Goal: Transaction & Acquisition: Purchase product/service

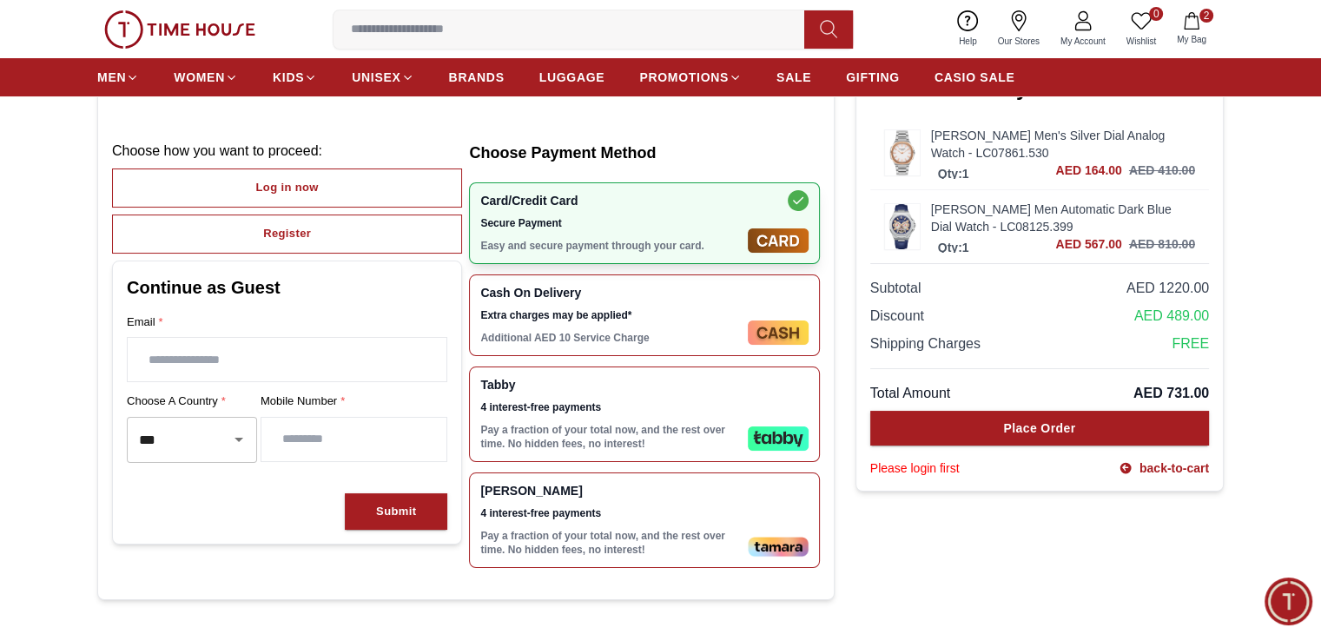
click at [890, 163] on img at bounding box center [902, 152] width 35 height 44
click at [907, 159] on img at bounding box center [902, 152] width 35 height 44
click at [1069, 160] on link "[PERSON_NAME] Men's Silver Dial Analog Watch - LC07861.530" at bounding box center [1063, 144] width 264 height 35
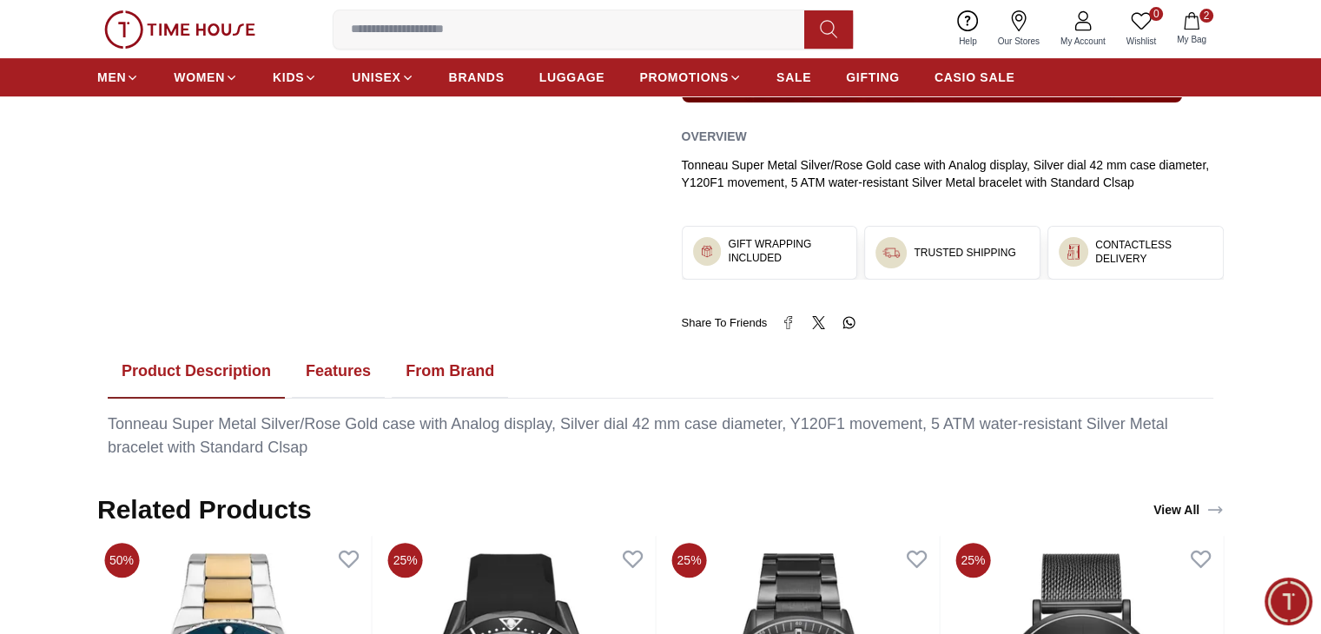
scroll to position [655, 0]
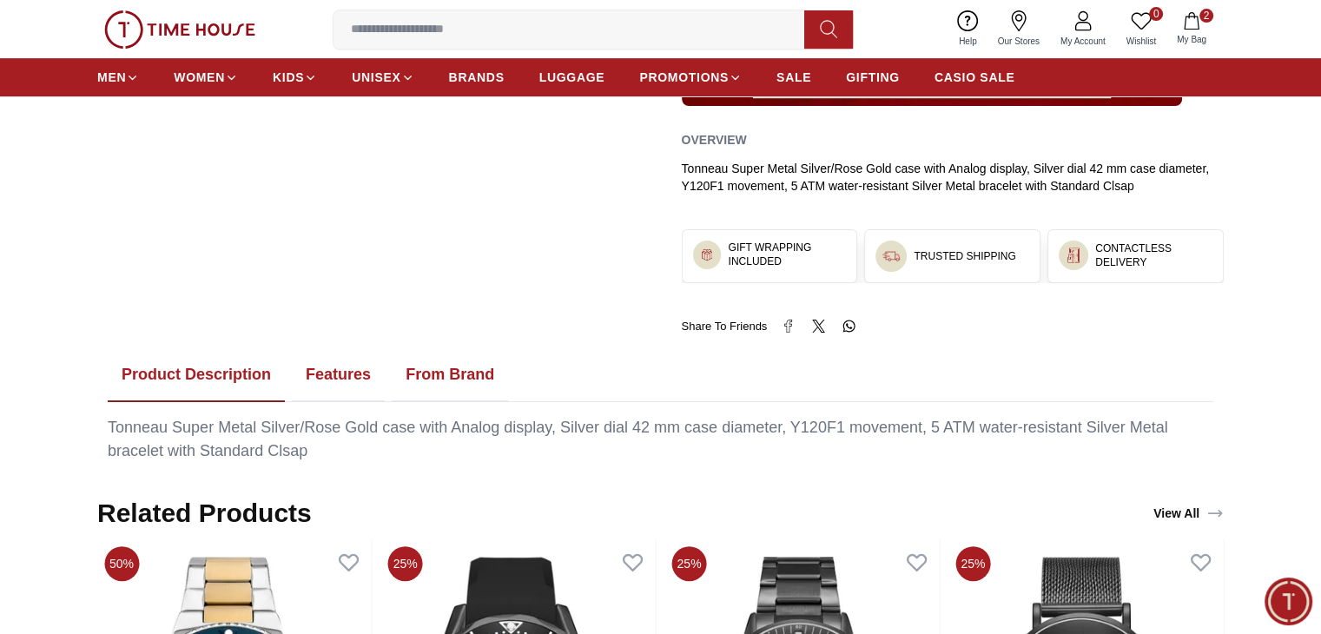
click at [1203, 20] on span "2" at bounding box center [1207, 16] width 14 height 14
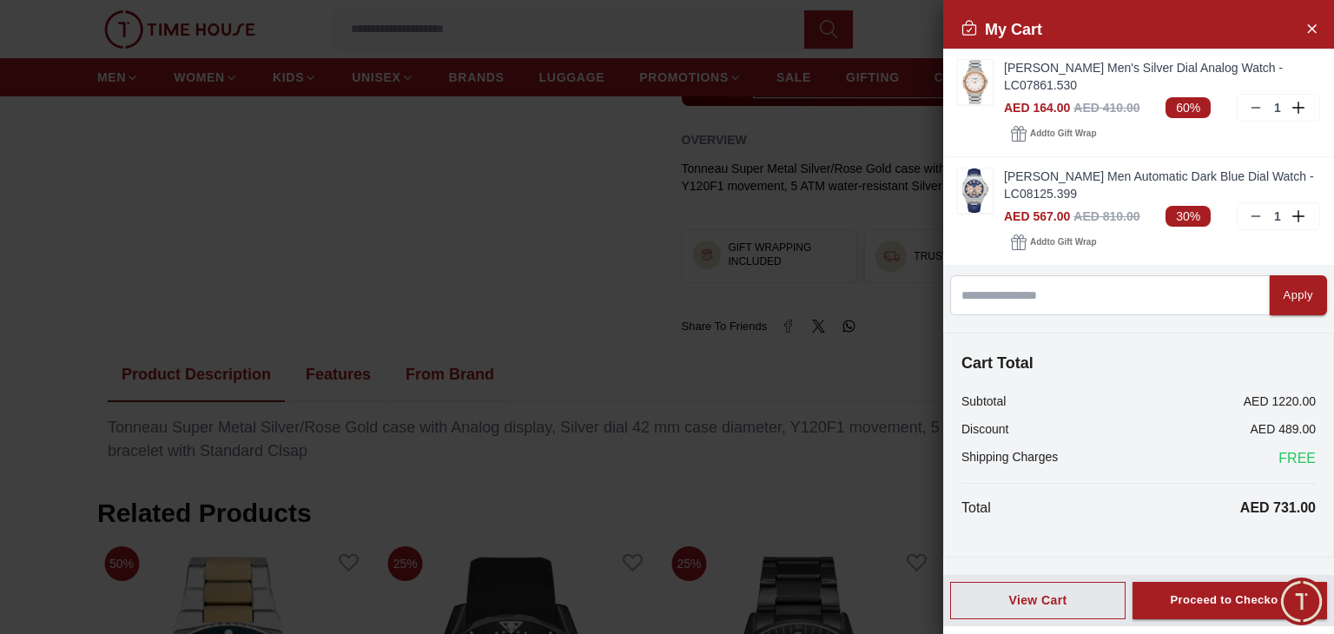
click at [550, 202] on div at bounding box center [667, 317] width 1334 height 634
click at [1315, 27] on icon "Close Account" at bounding box center [1312, 28] width 14 height 22
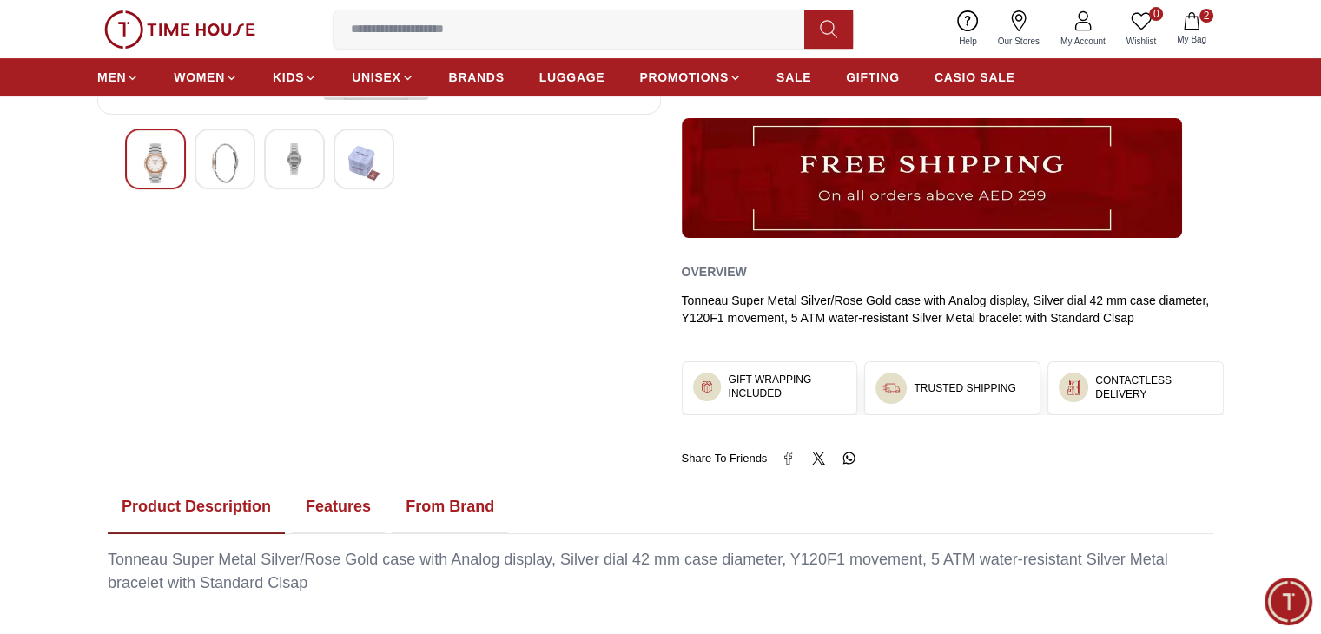
scroll to position [521, 0]
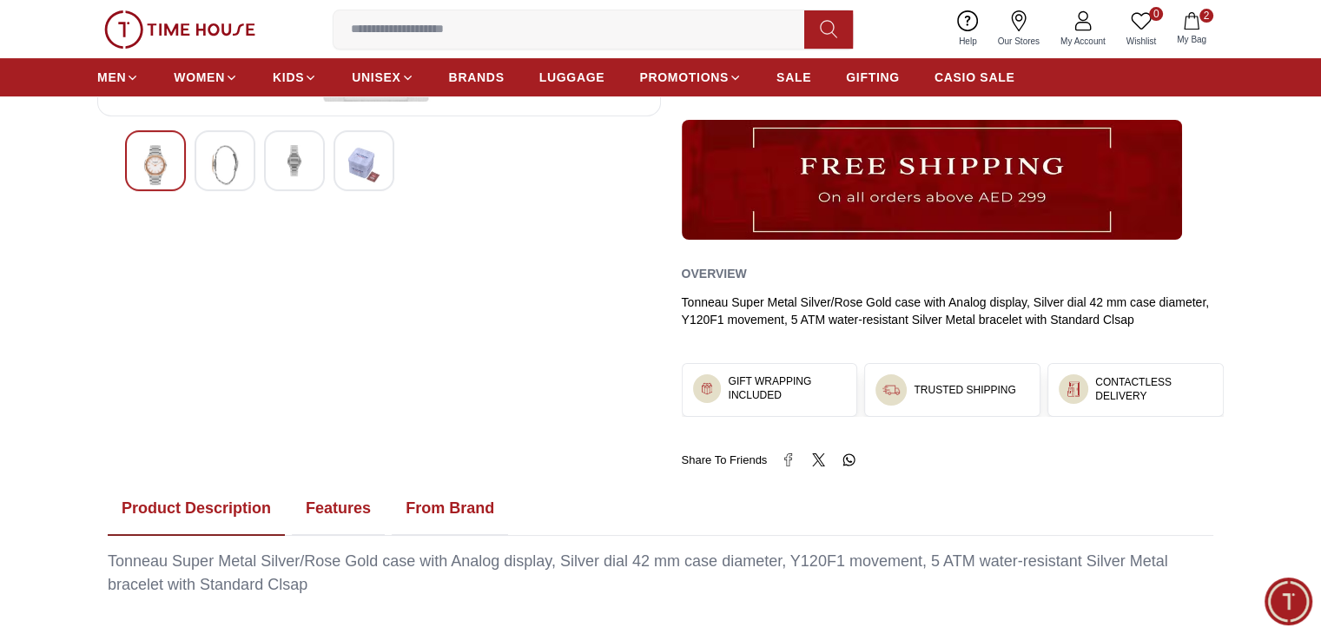
click at [245, 167] on div at bounding box center [225, 160] width 61 height 61
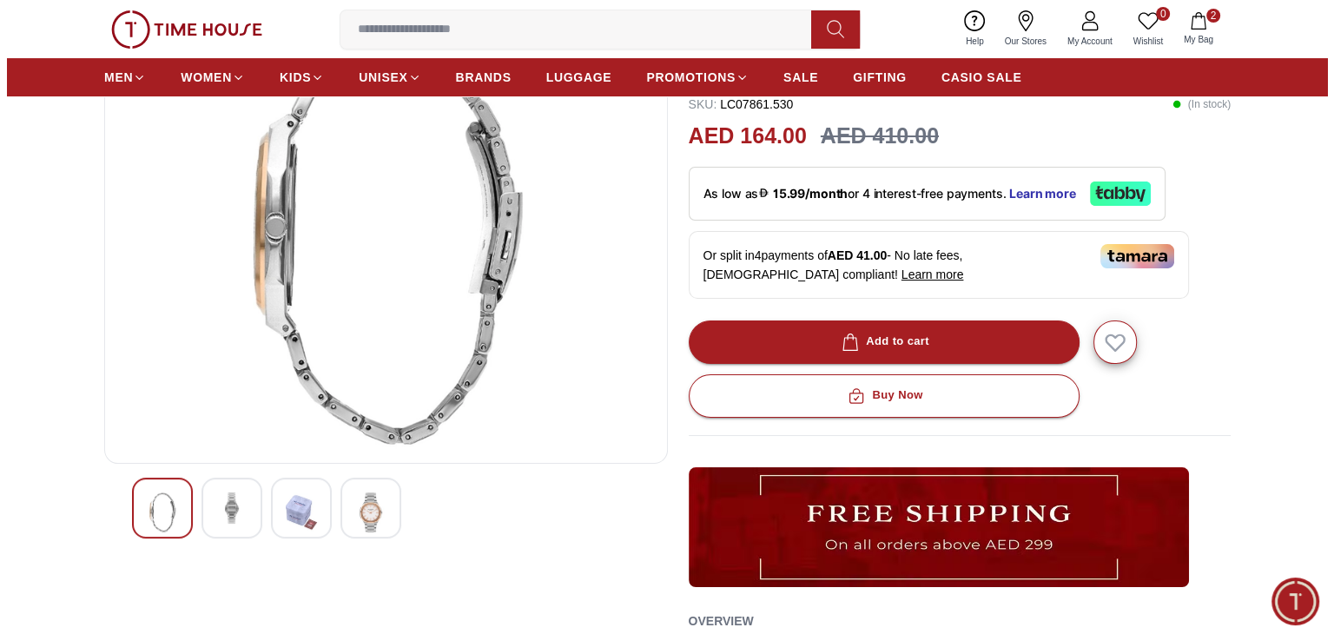
scroll to position [170, 0]
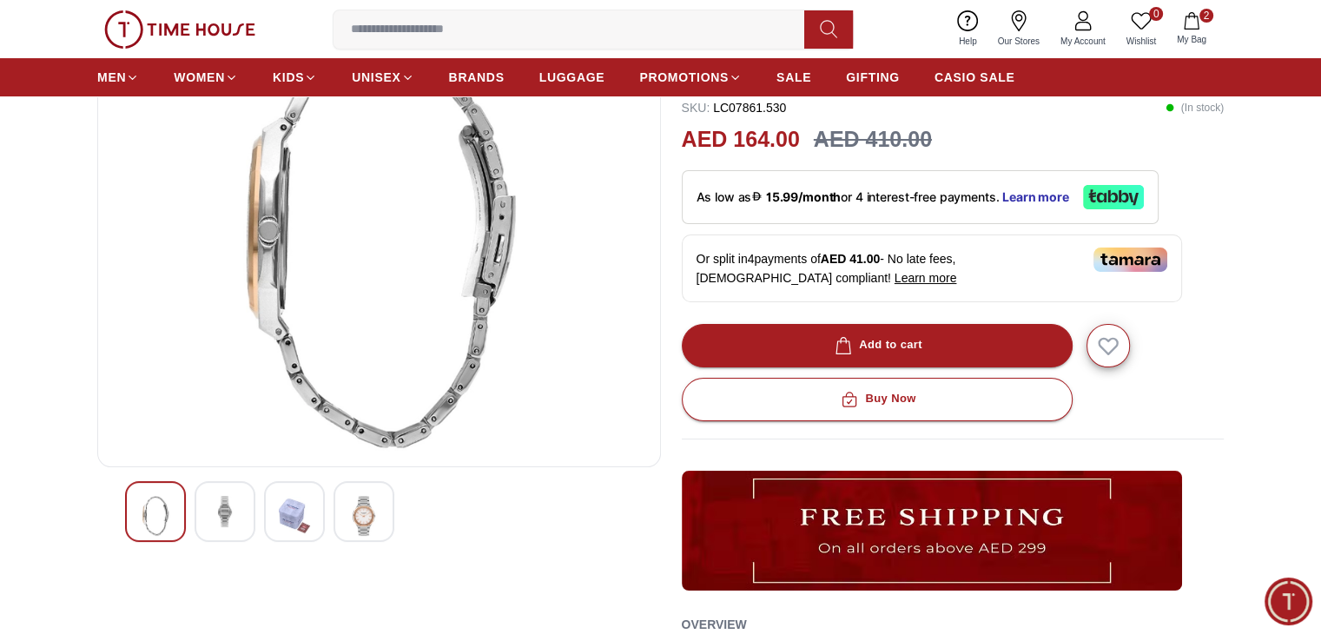
click at [358, 515] on img at bounding box center [363, 516] width 31 height 40
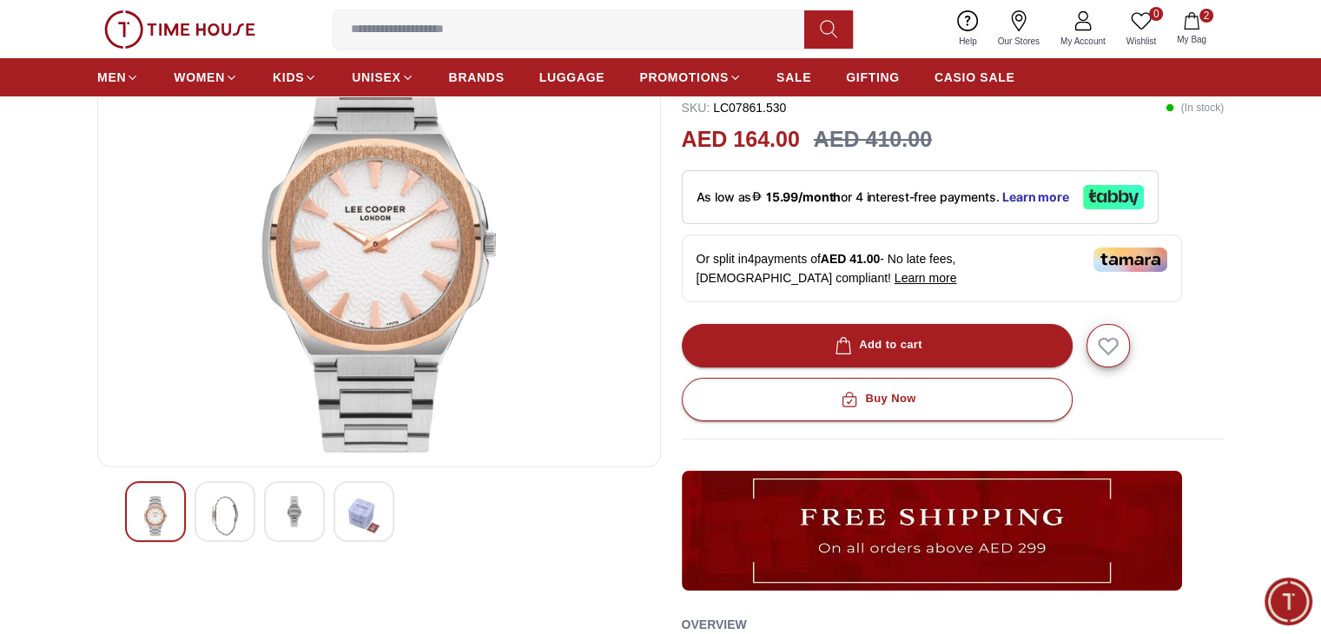
click at [1186, 24] on icon "button" at bounding box center [1191, 20] width 17 height 17
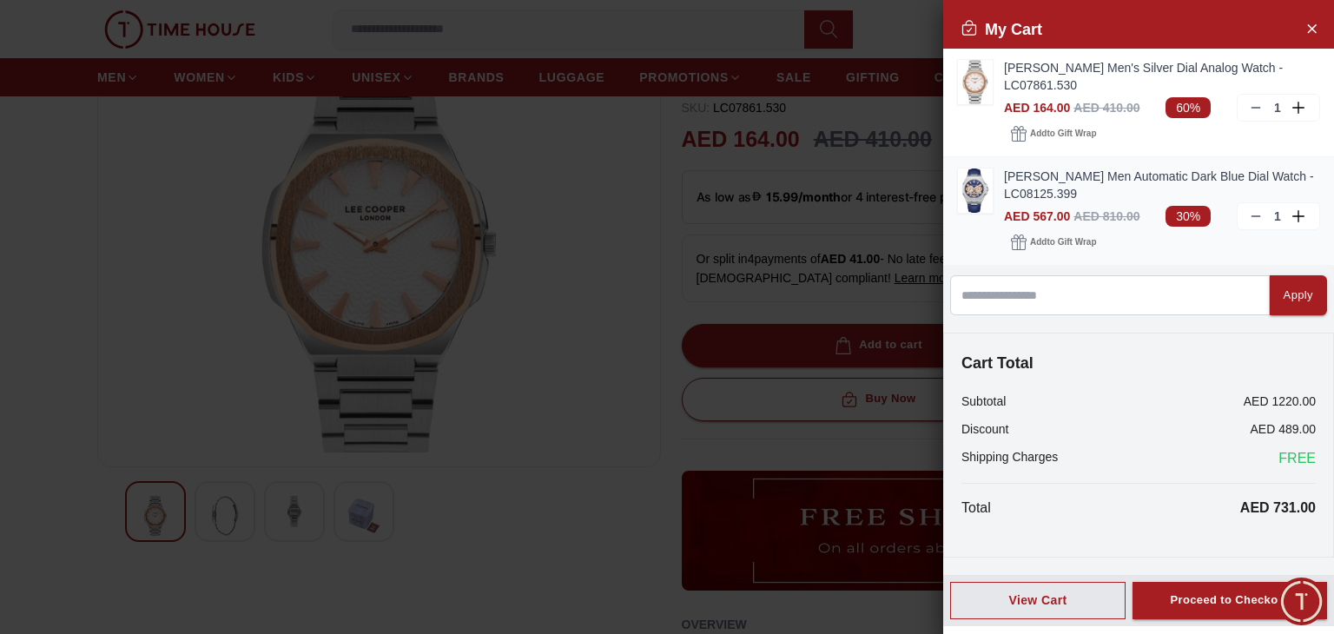
click at [973, 182] on img at bounding box center [975, 191] width 35 height 44
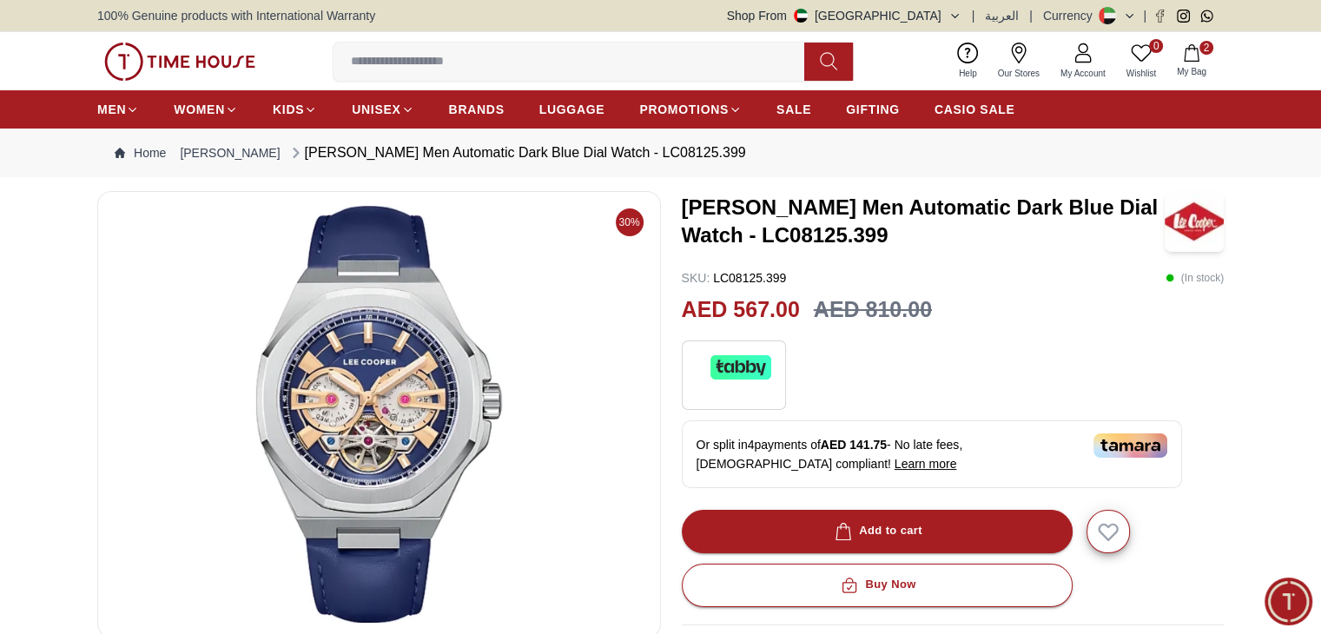
scroll to position [76, 0]
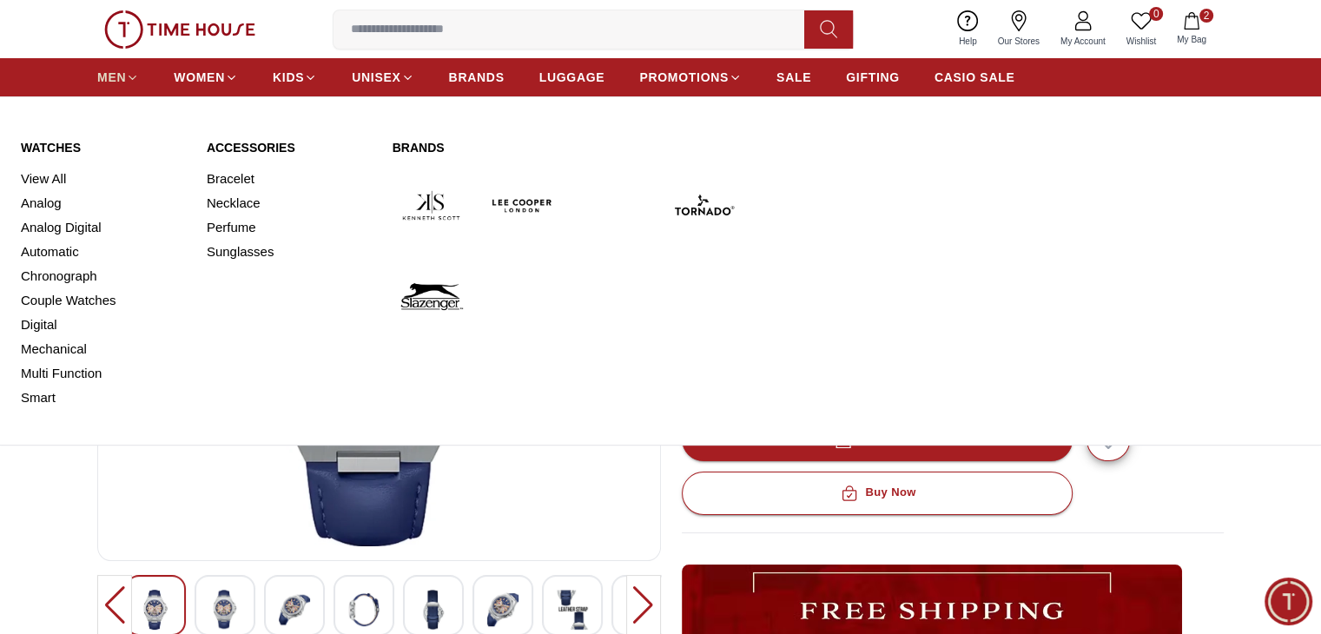
click at [127, 71] on icon at bounding box center [132, 77] width 13 height 13
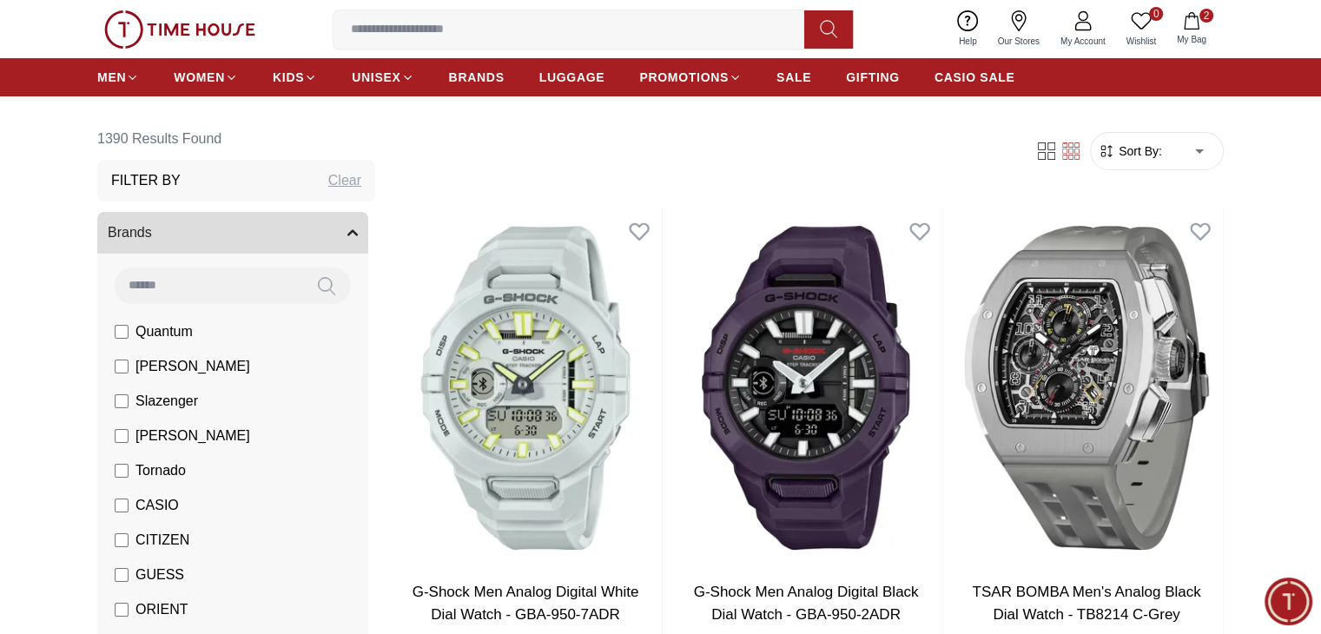
click at [129, 473] on label "Tornado" at bounding box center [150, 470] width 71 height 21
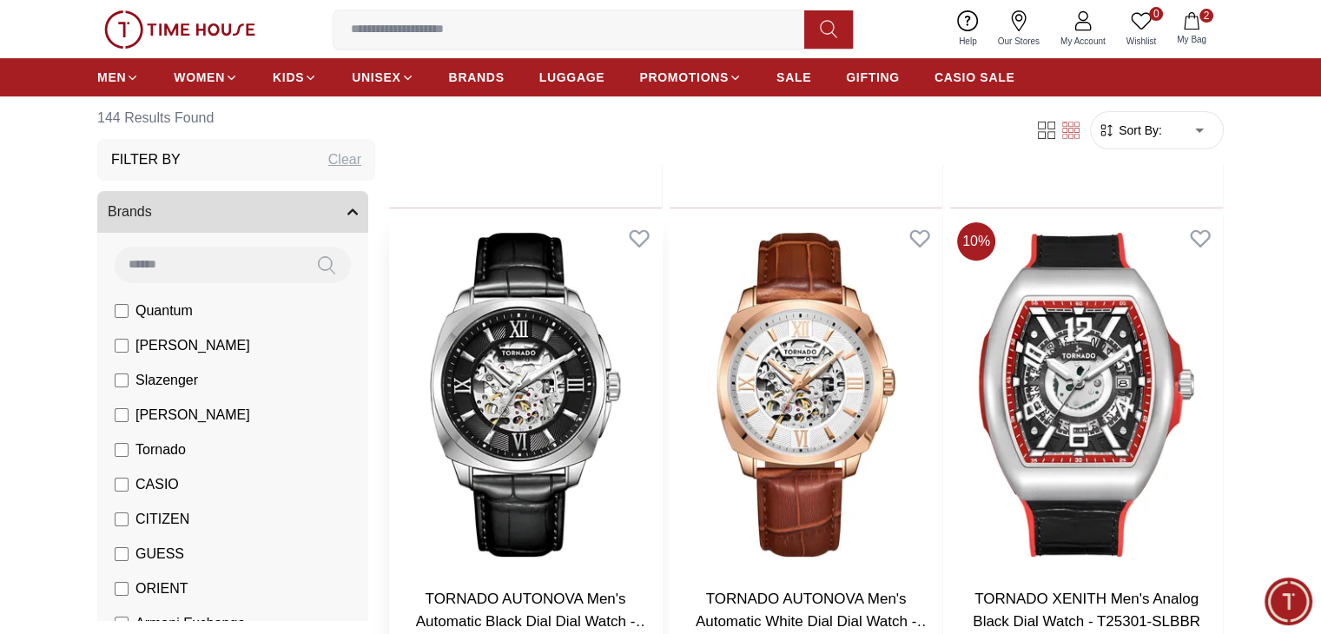
scroll to position [577, 0]
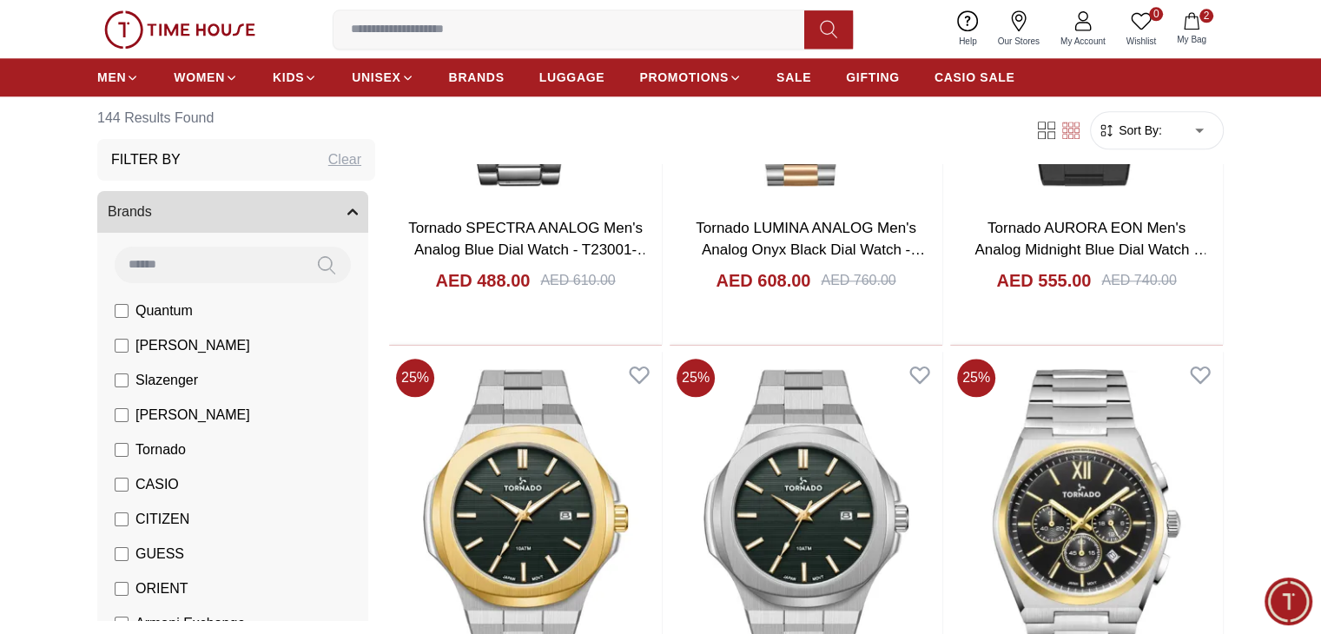
scroll to position [1965, 0]
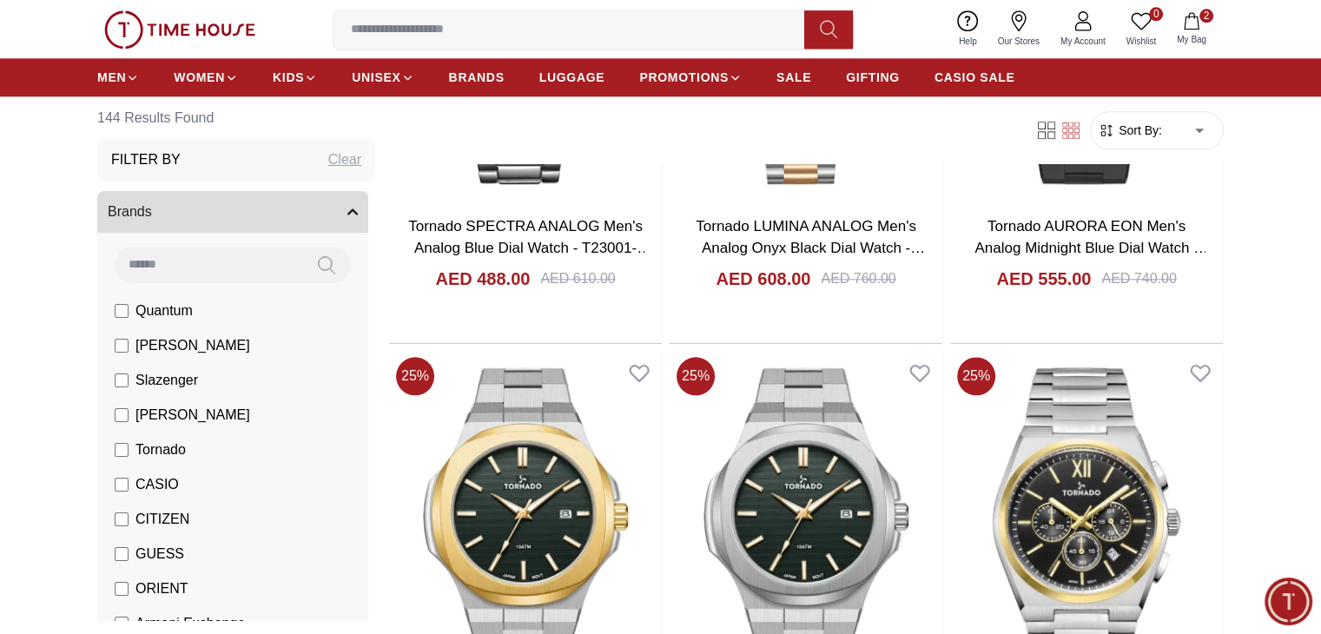
click at [117, 367] on body "100% Genuine products with International Warranty Shop From [GEOGRAPHIC_DATA] |…" at bounding box center [660, 294] width 1321 height 4518
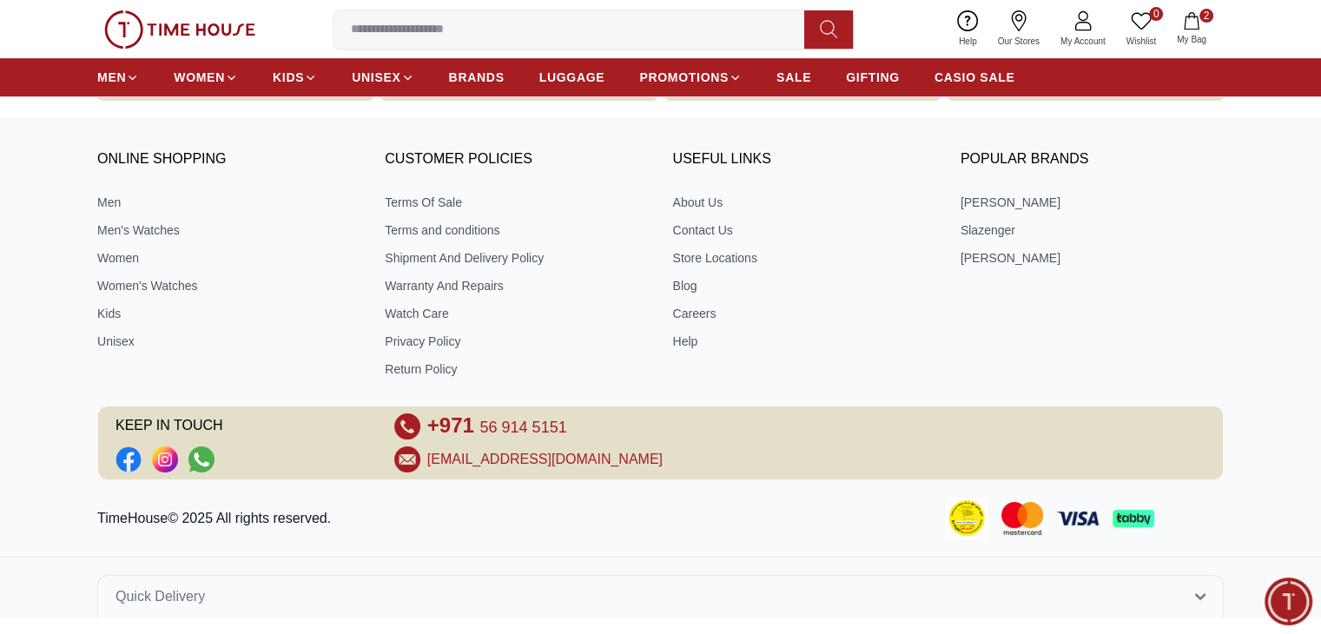
scroll to position [1965, 0]
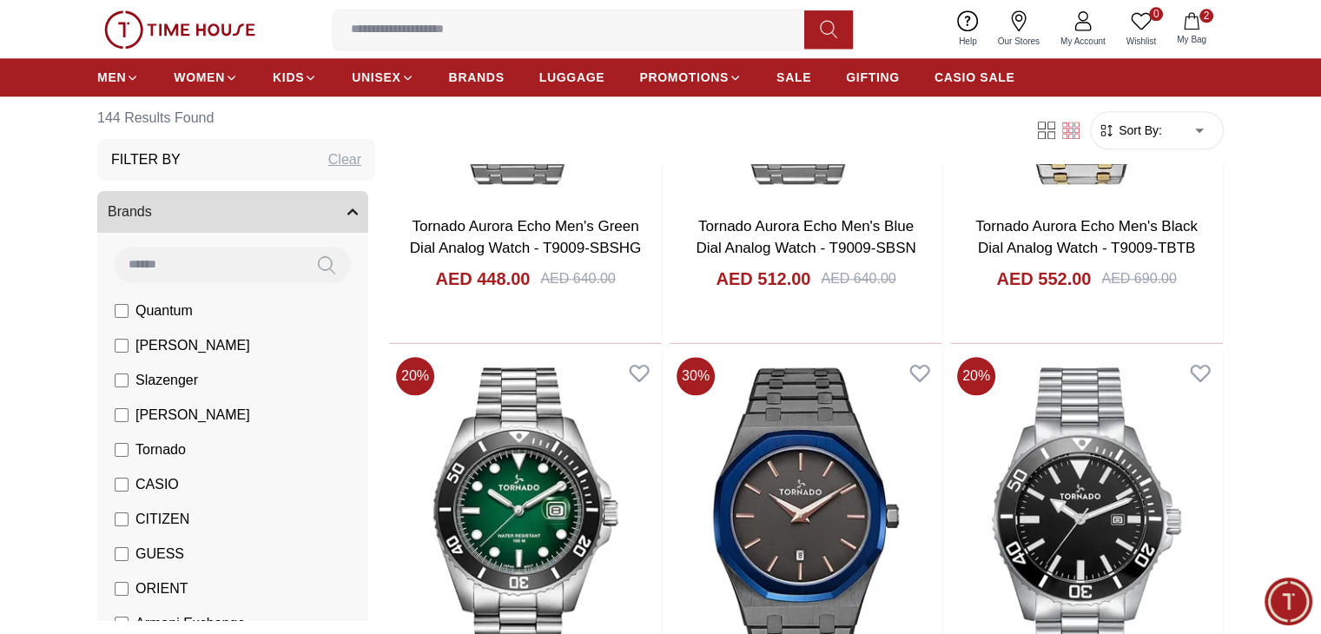
drag, startPoint x: 853, startPoint y: 503, endPoint x: 1287, endPoint y: 303, distance: 478.1
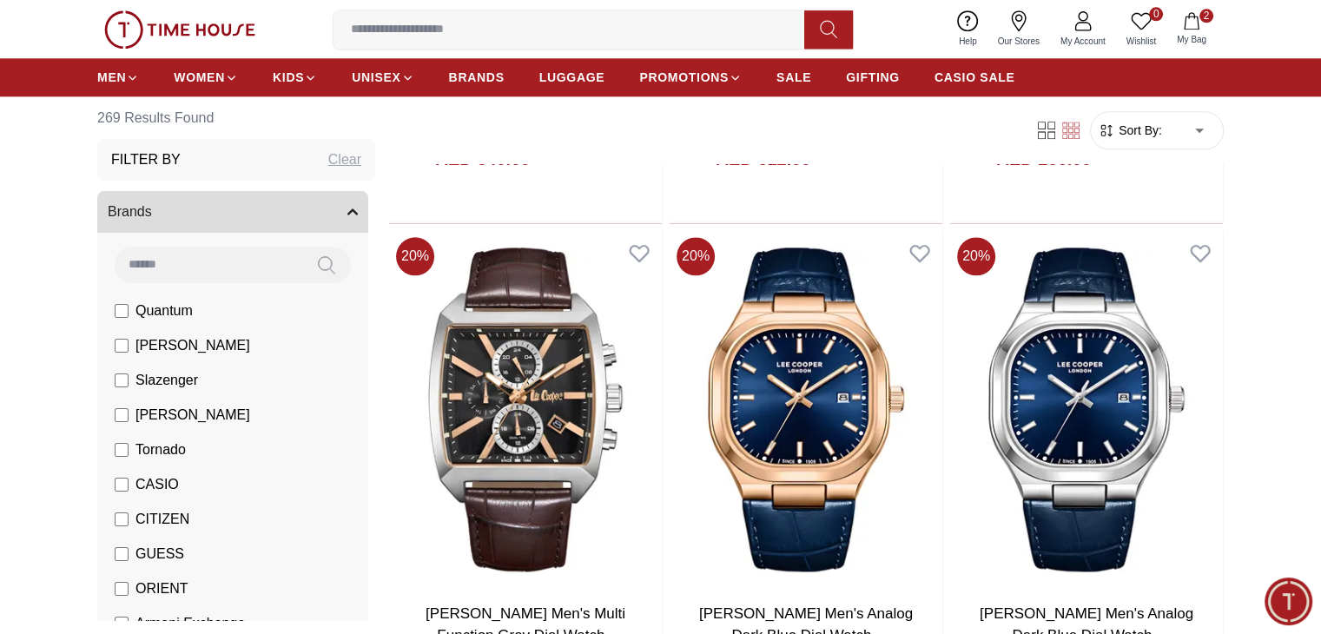
scroll to position [2086, 0]
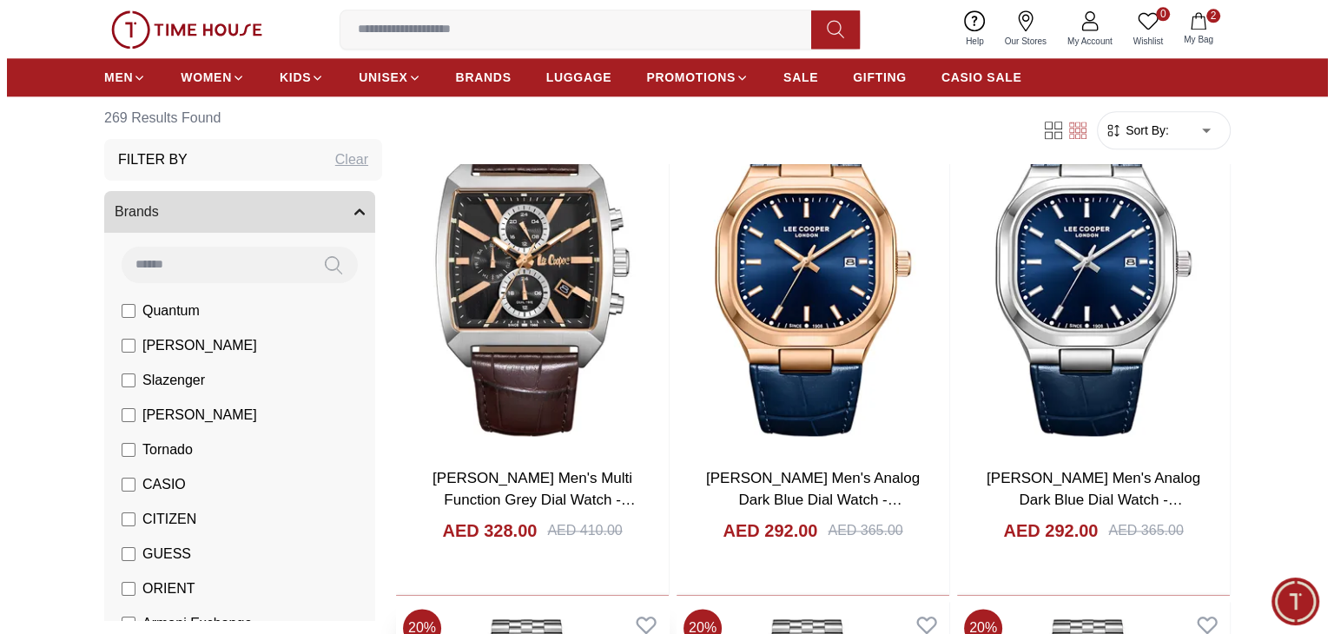
scroll to position [2182, 0]
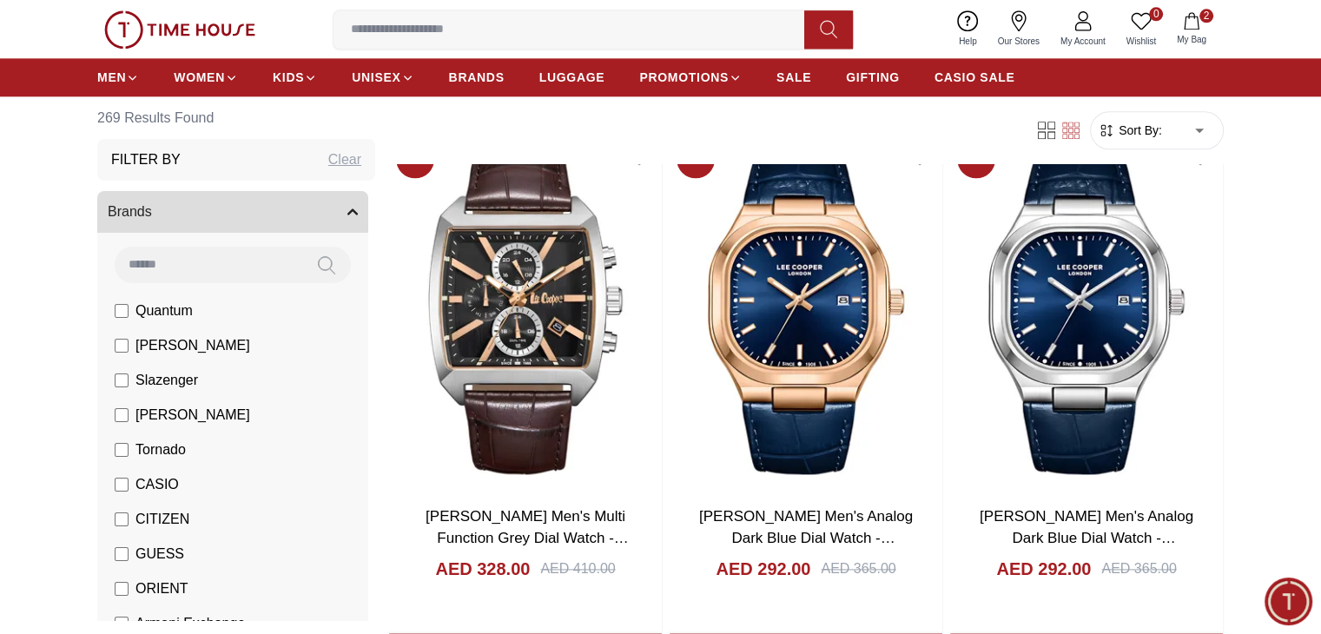
click at [1196, 36] on span "My Bag" at bounding box center [1191, 39] width 43 height 13
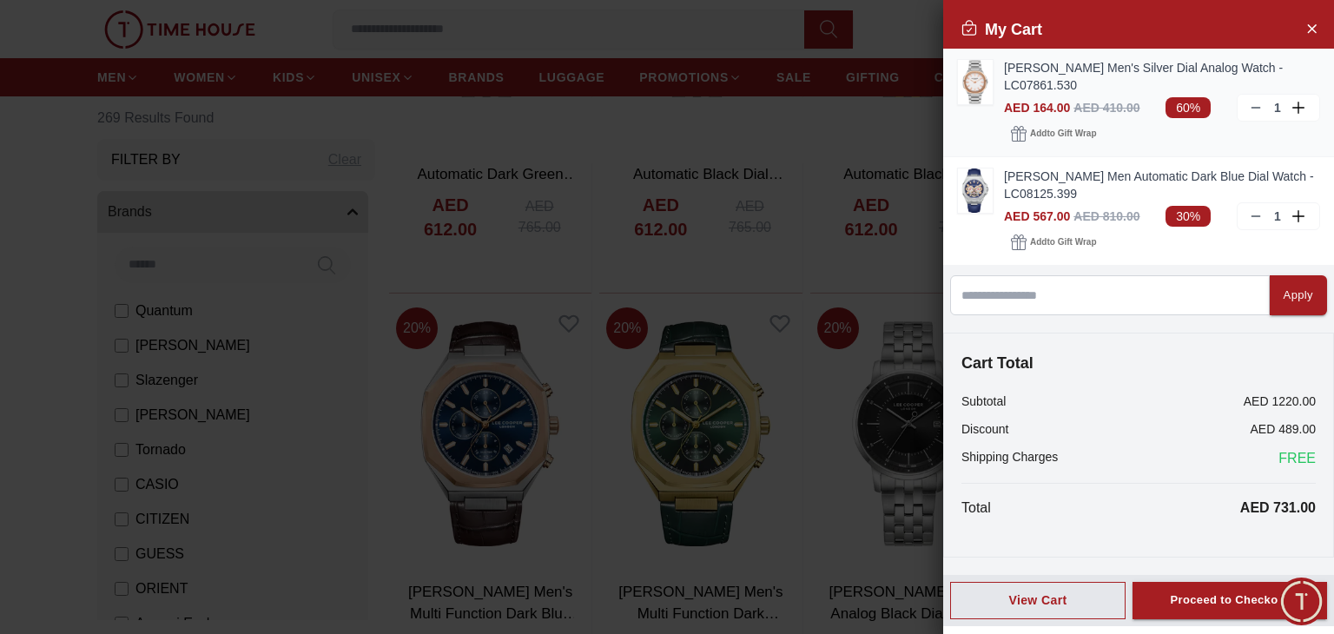
click at [979, 83] on img at bounding box center [975, 82] width 35 height 44
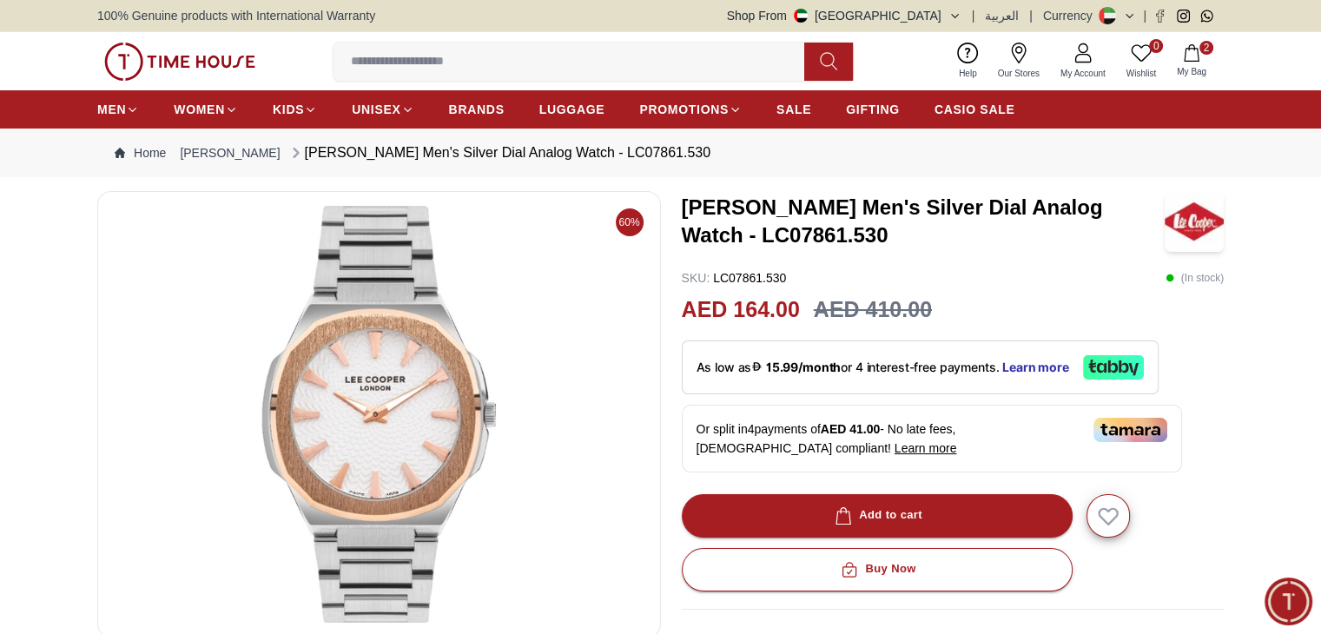
click at [1195, 62] on button "2 My Bag" at bounding box center [1192, 61] width 50 height 41
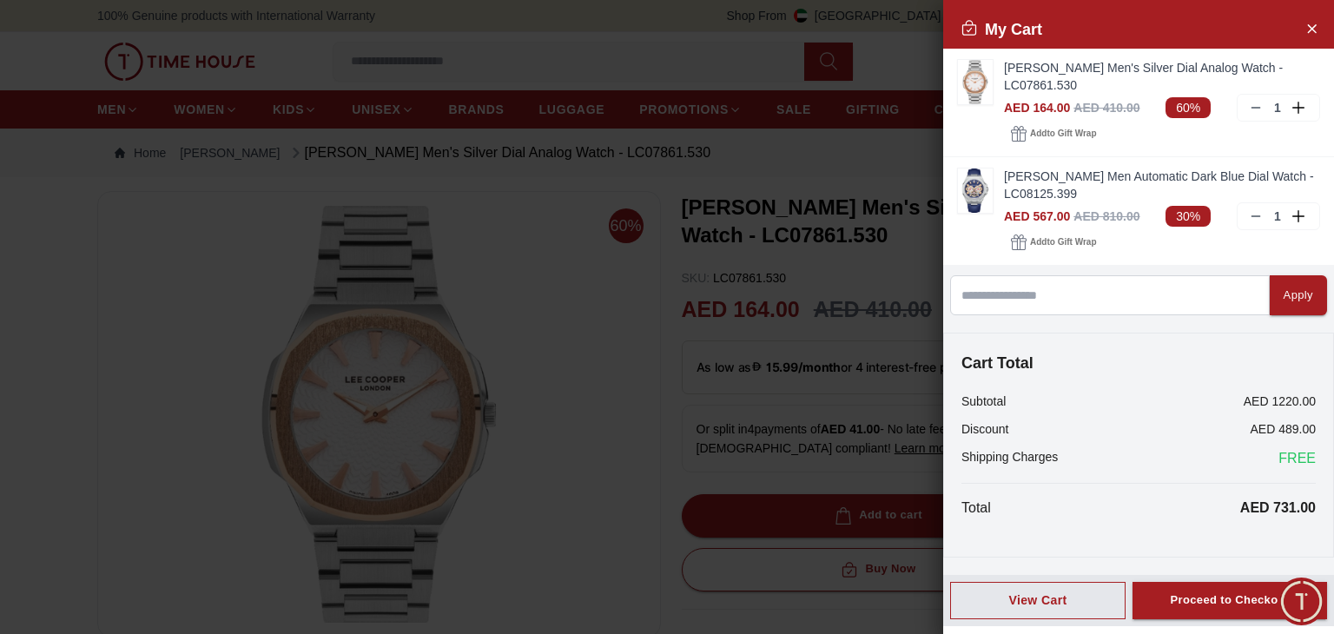
click at [879, 164] on div at bounding box center [667, 317] width 1334 height 634
click at [905, 46] on div at bounding box center [667, 317] width 1334 height 634
click at [1305, 22] on icon "Close Account" at bounding box center [1312, 28] width 14 height 22
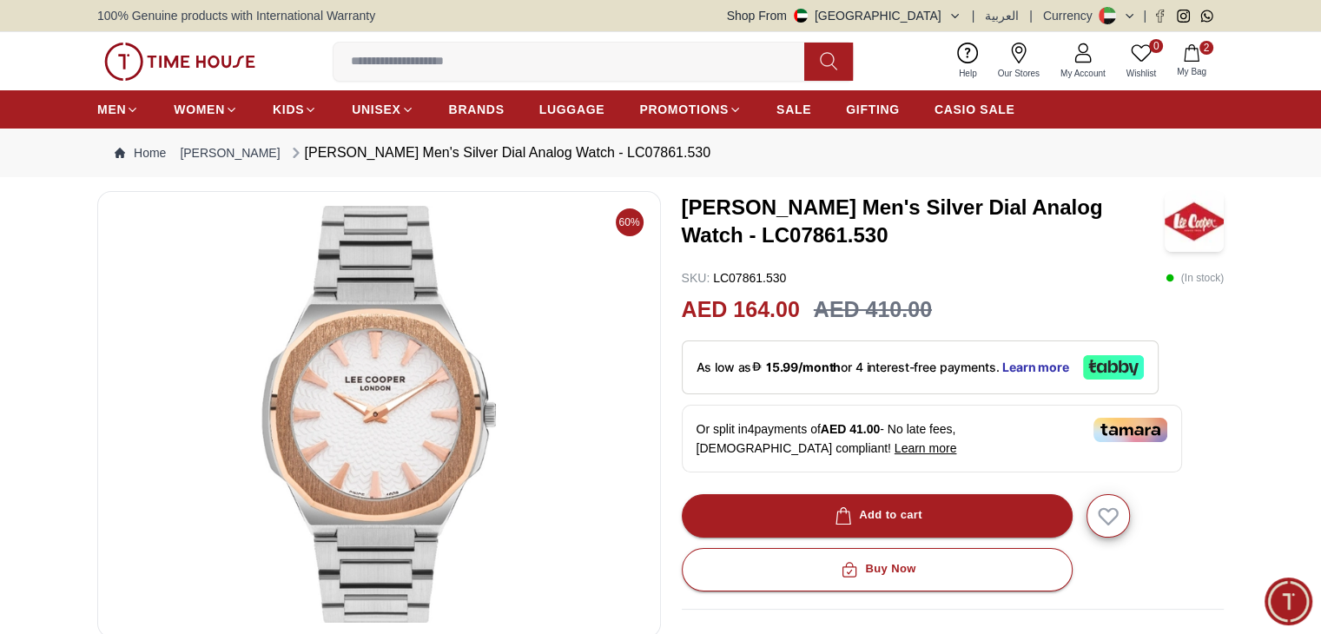
scroll to position [1826, 0]
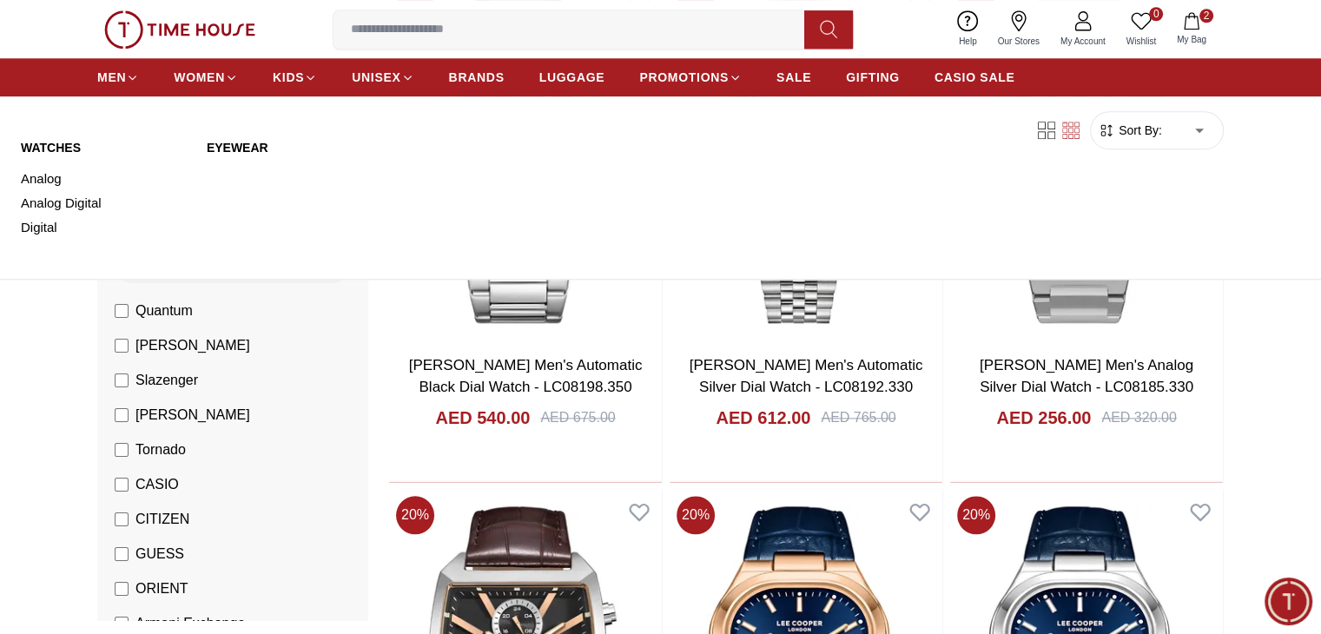
scroll to position [2550, 0]
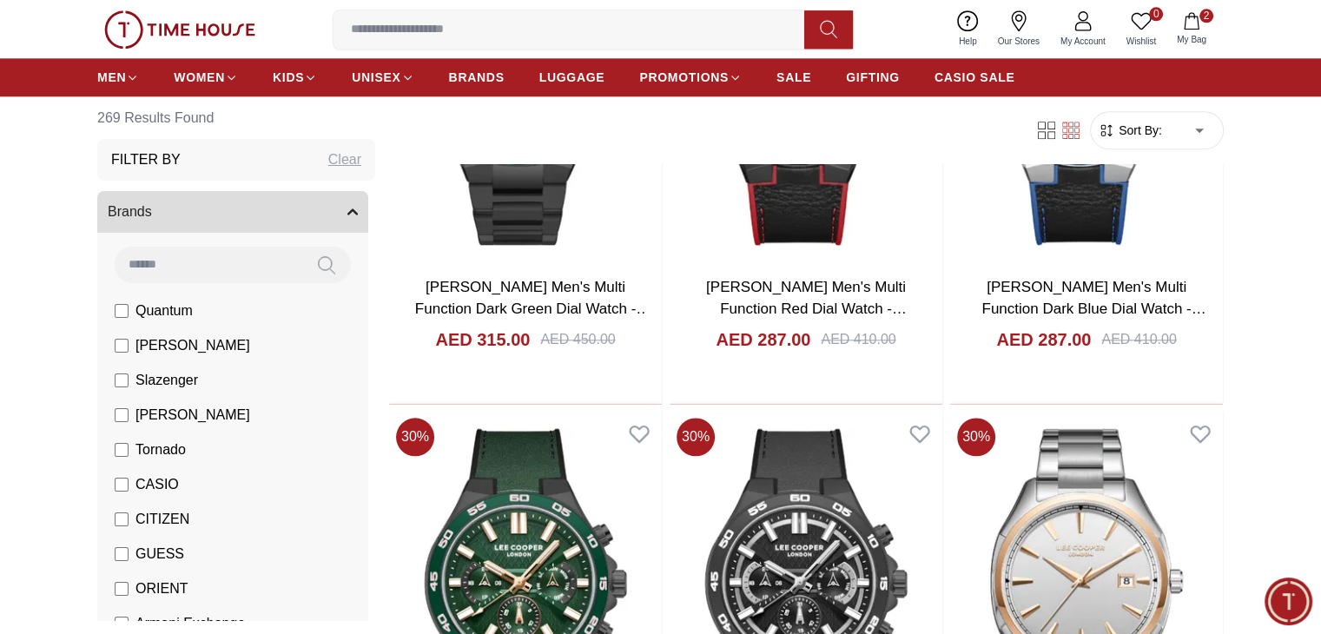
scroll to position [1904, 0]
click at [1199, 36] on span "My Bag" at bounding box center [1191, 39] width 43 height 13
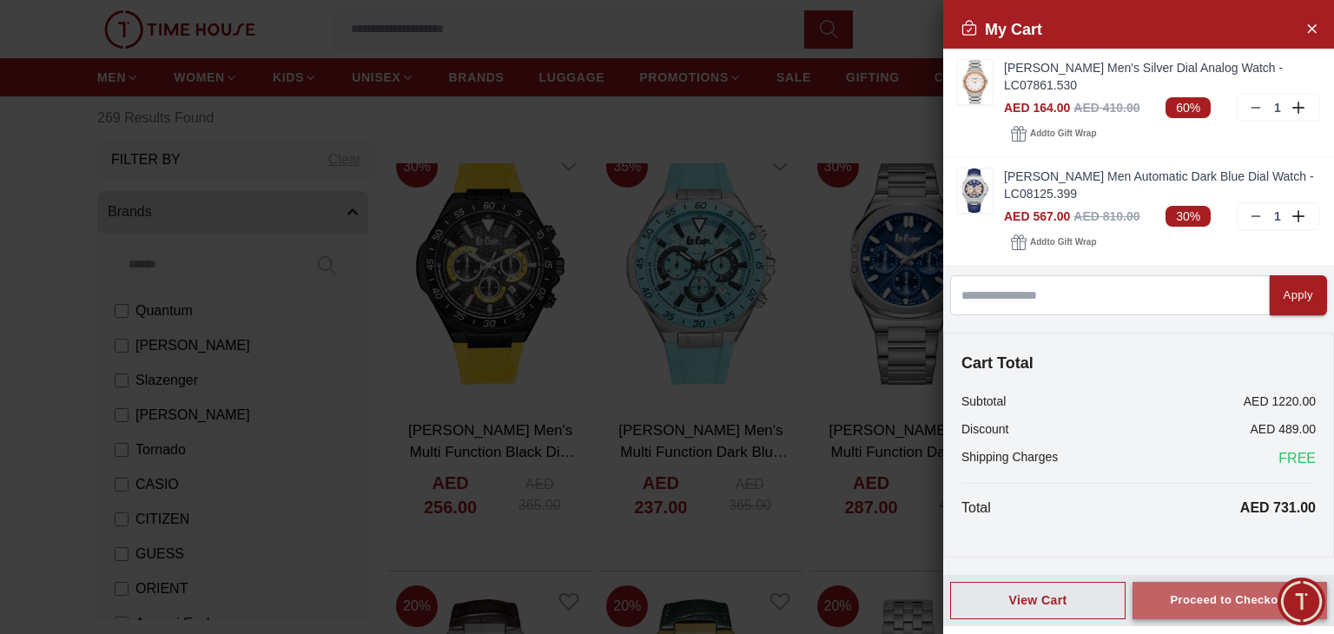
click at [1247, 608] on div "Proceed to Checkout" at bounding box center [1229, 601] width 119 height 20
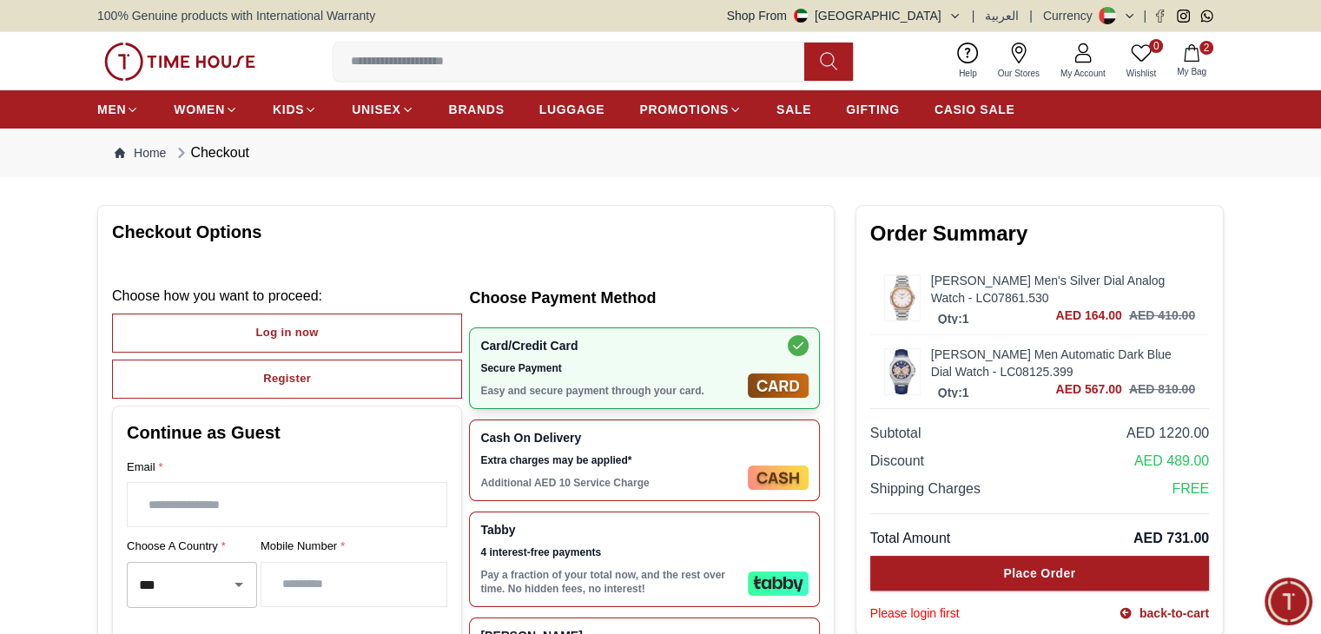
click at [1247, 608] on section "Checkout Options Choose how you want to proceed : Log in now Register Continue …" at bounding box center [660, 479] width 1321 height 568
click at [347, 487] on input "text" at bounding box center [287, 504] width 319 height 43
click at [239, 591] on icon "Open" at bounding box center [238, 584] width 21 height 21
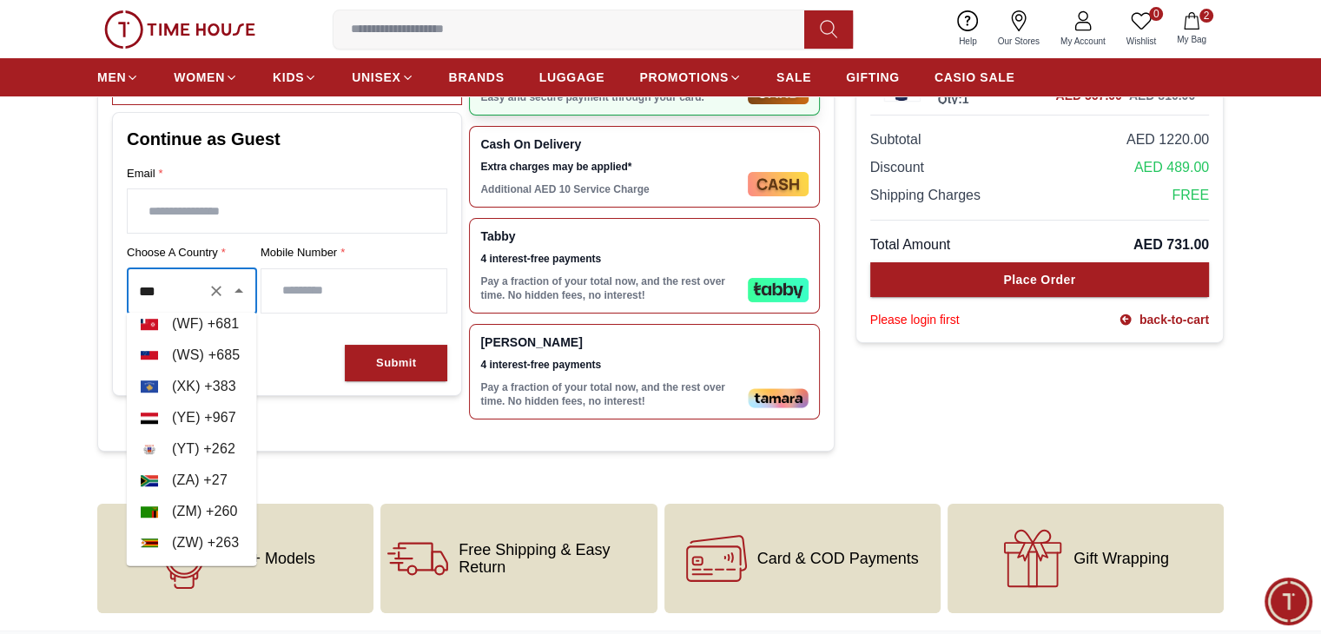
scroll to position [280, 0]
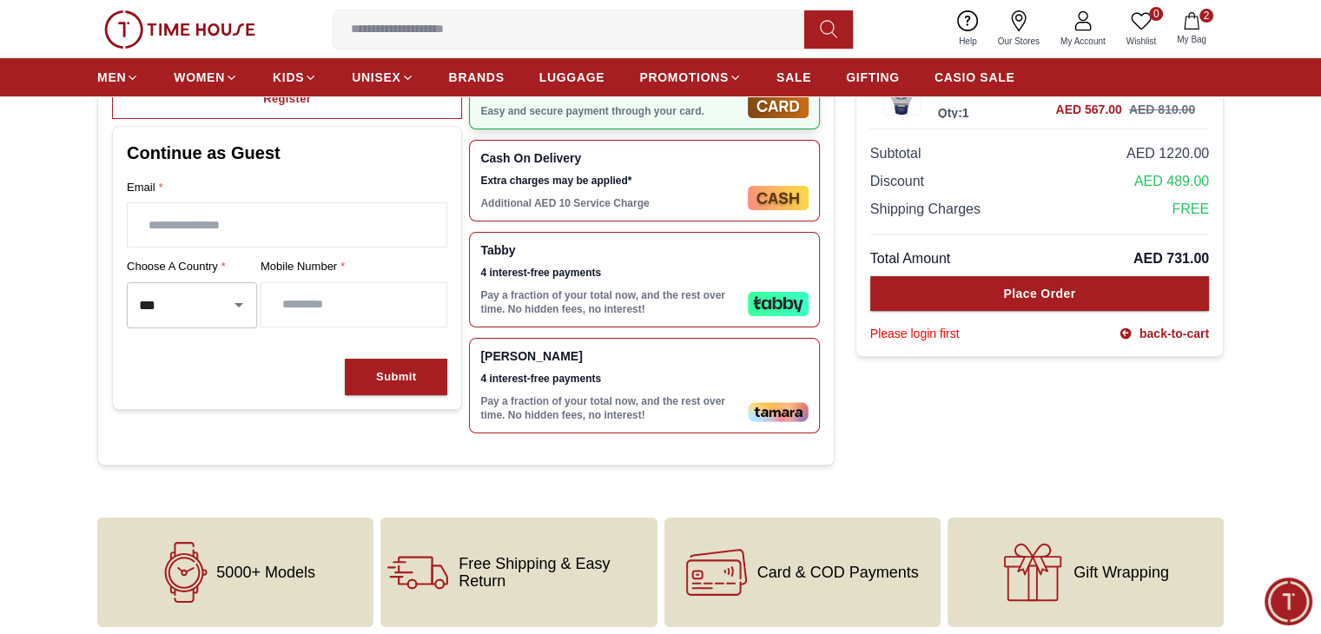
click at [292, 494] on body "100% Genuine products with International Warranty Shop From UAE | العربية | Cur…" at bounding box center [660, 432] width 1321 height 1424
click at [243, 306] on icon "Open" at bounding box center [238, 304] width 21 height 21
click at [226, 346] on li "( TZ ) + 255" at bounding box center [192, 349] width 130 height 31
type input "***"
click at [316, 311] on input "number" at bounding box center [353, 304] width 185 height 43
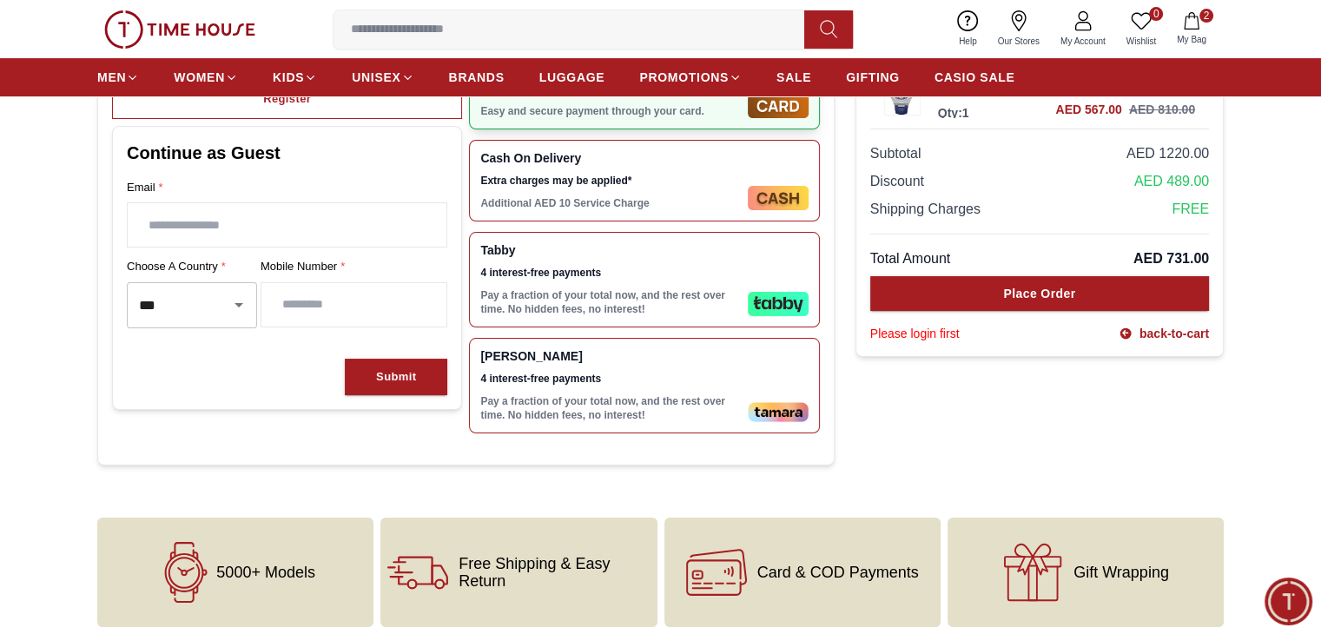
type input "**********"
click at [292, 225] on input "text" at bounding box center [287, 224] width 319 height 43
click at [270, 299] on input "**********" at bounding box center [353, 304] width 185 height 43
click at [228, 227] on input "text" at bounding box center [287, 224] width 319 height 43
type input "**********"
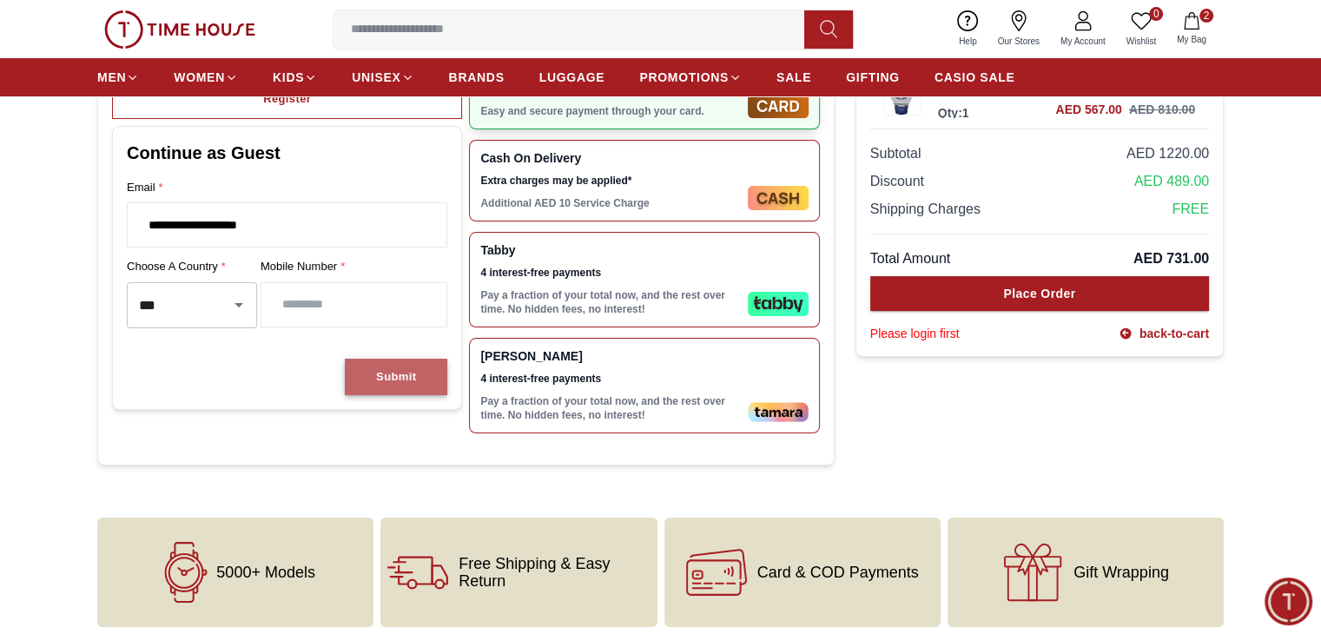
click at [379, 373] on div "Submit" at bounding box center [396, 377] width 40 height 20
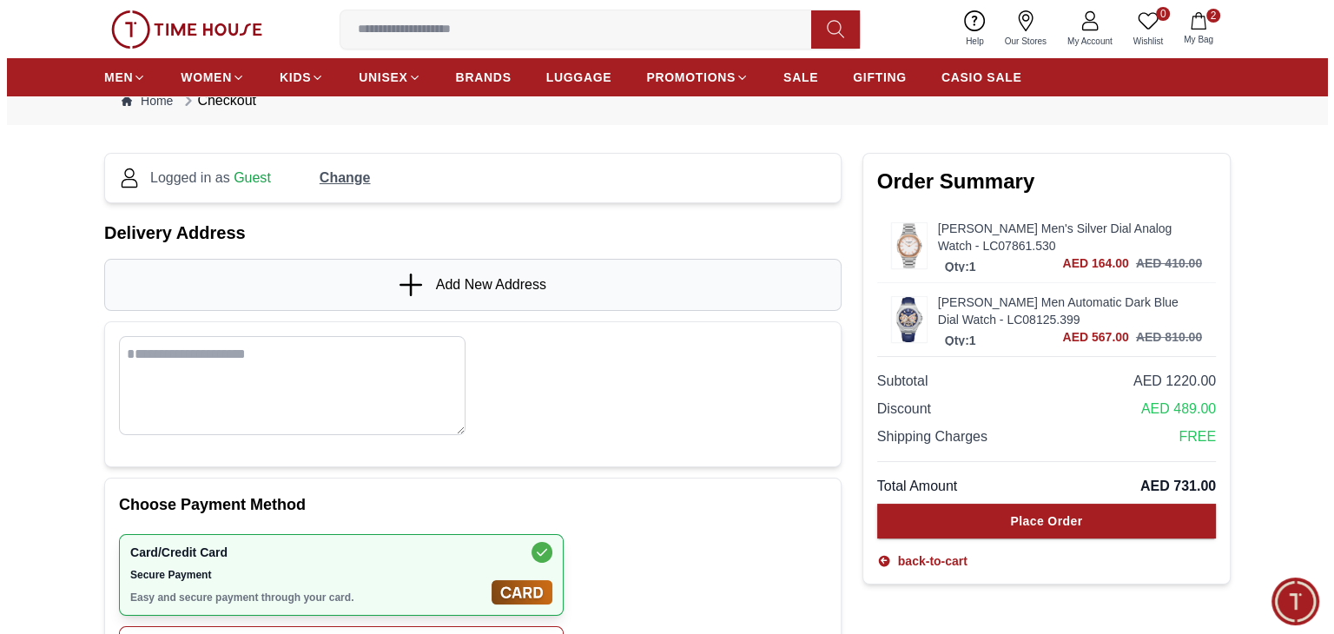
scroll to position [0, 0]
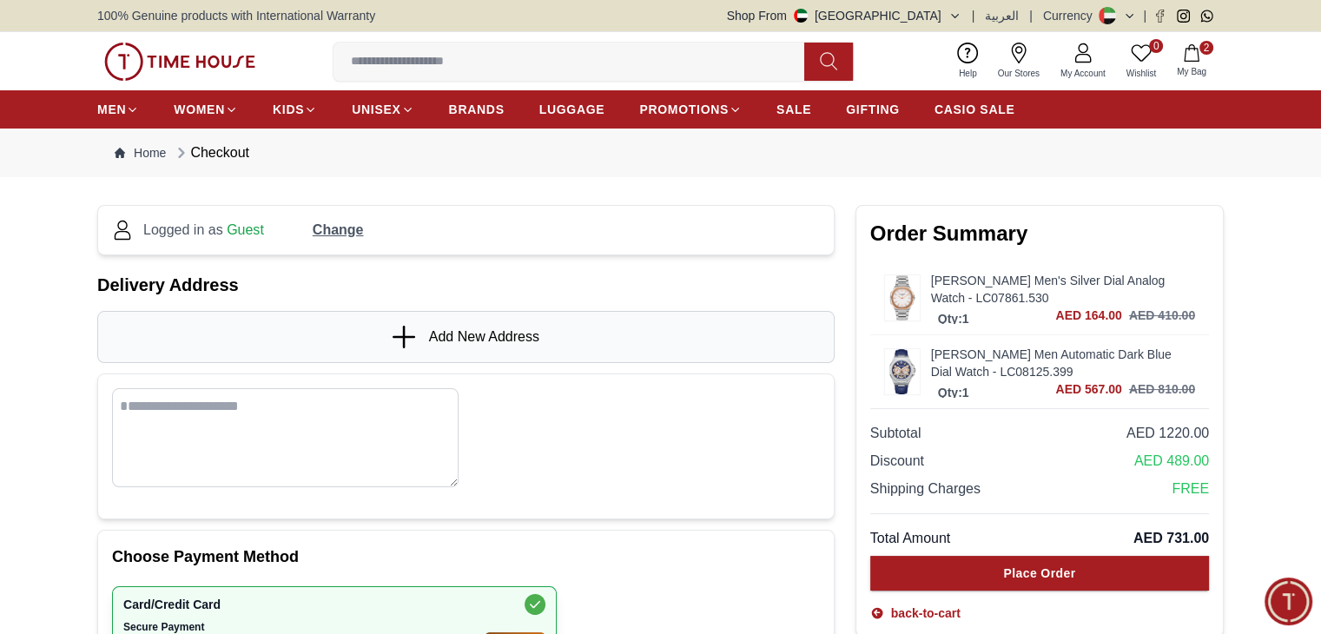
click at [448, 328] on span "Add New Address" at bounding box center [484, 337] width 110 height 21
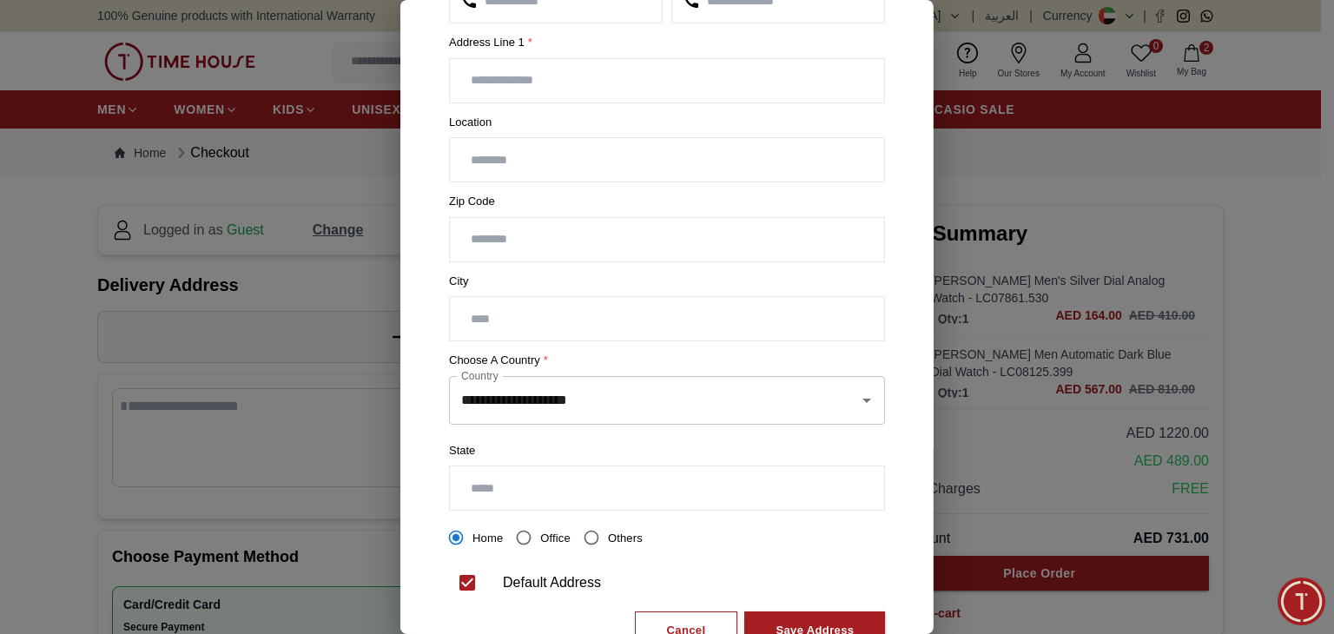
scroll to position [278, 0]
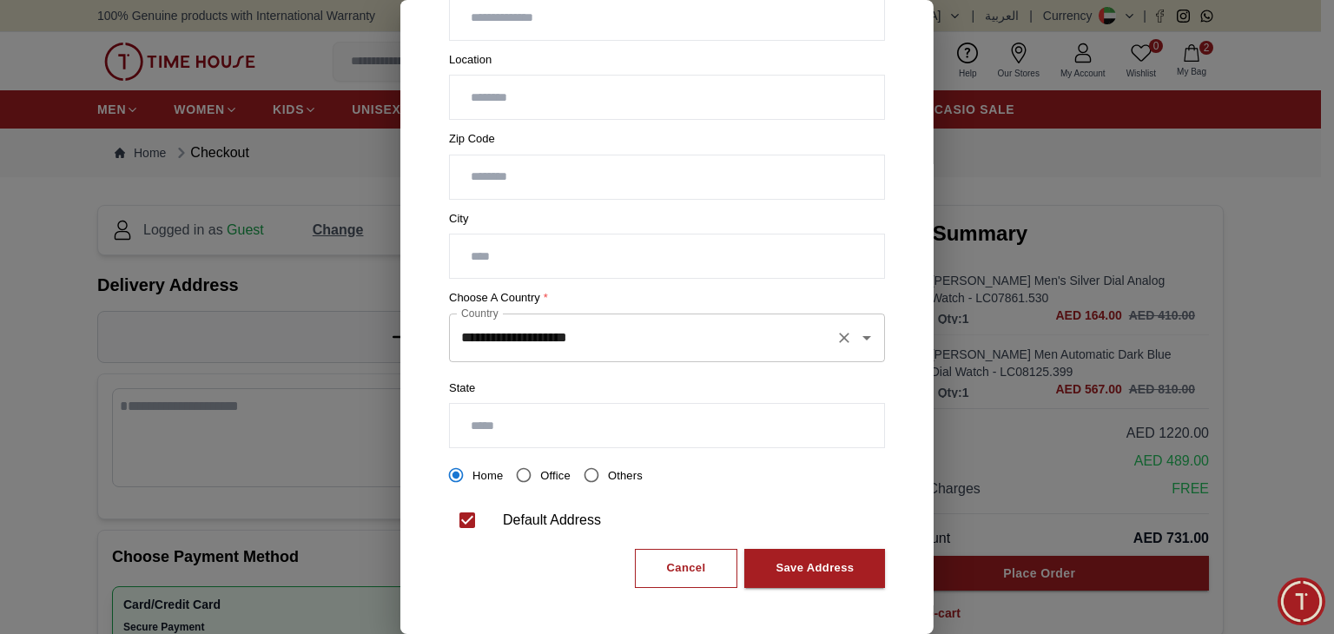
click at [864, 339] on button "Open" at bounding box center [867, 338] width 24 height 24
click at [791, 374] on li "( TZ ) + 255" at bounding box center [660, 382] width 423 height 31
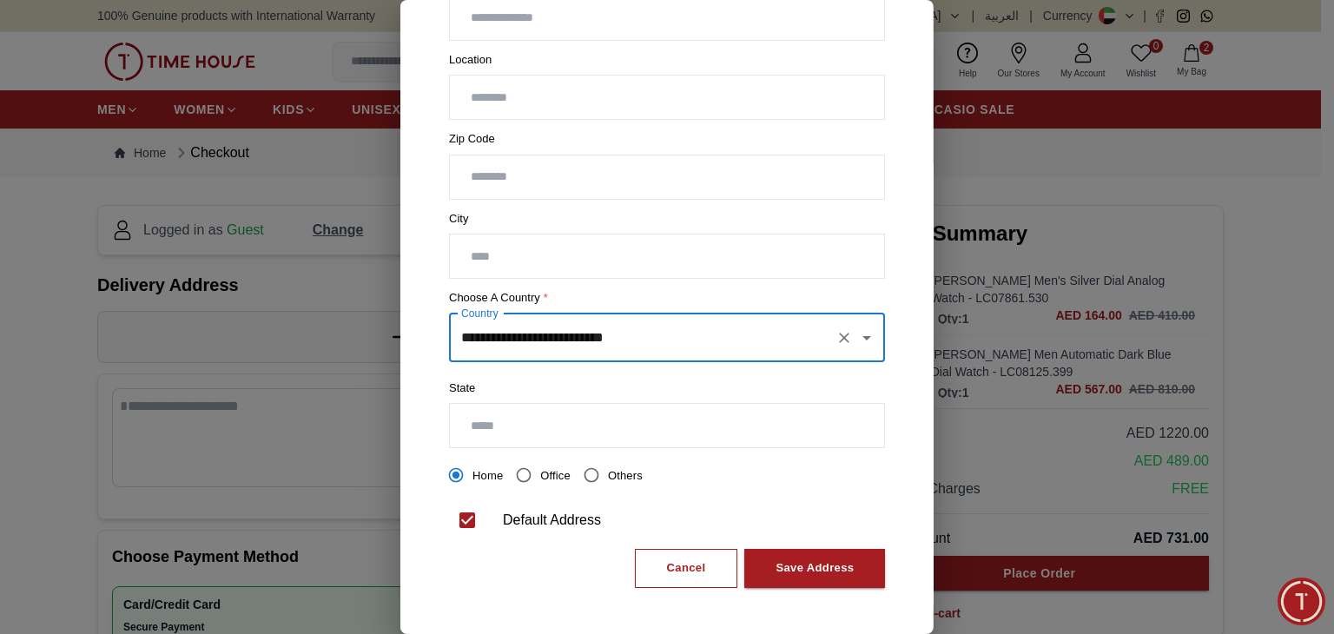
type input "**********"
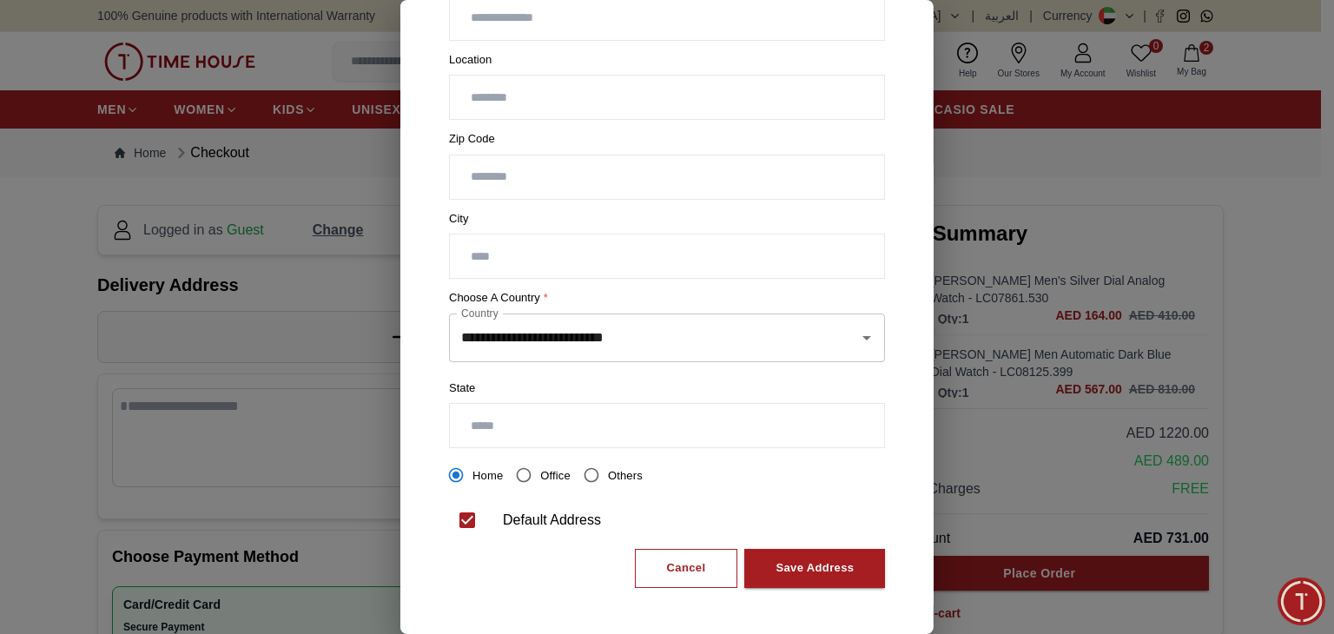
click at [705, 422] on input "text" at bounding box center [667, 425] width 434 height 43
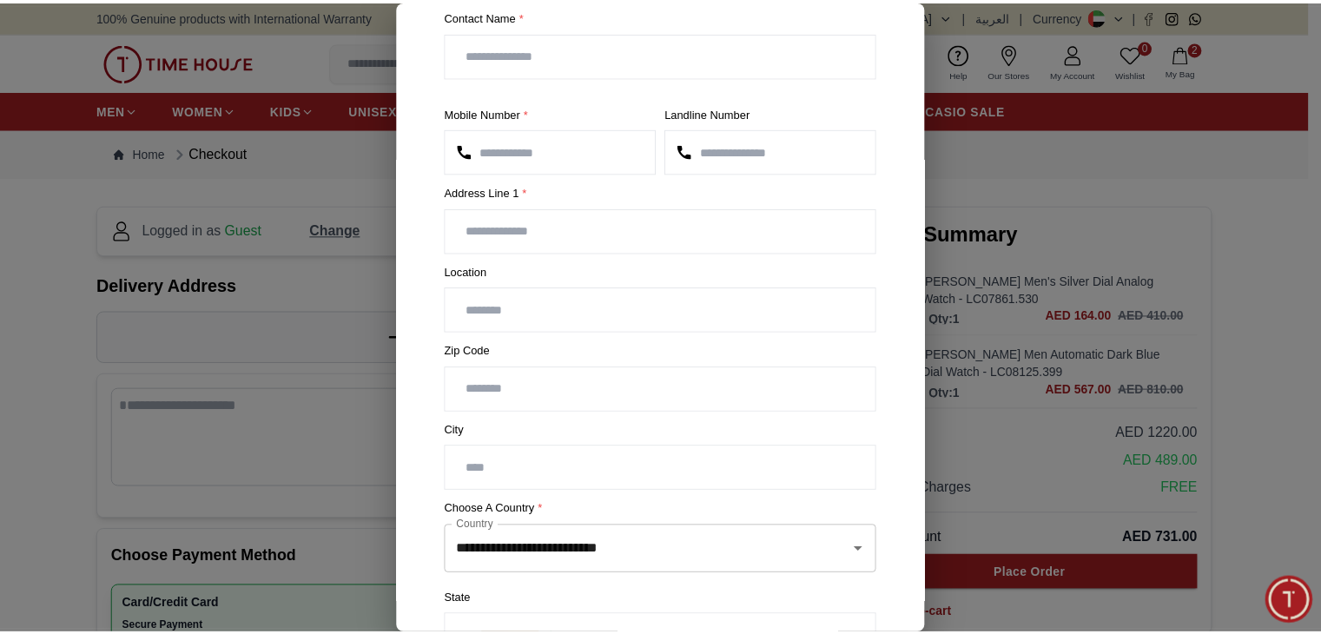
scroll to position [0, 0]
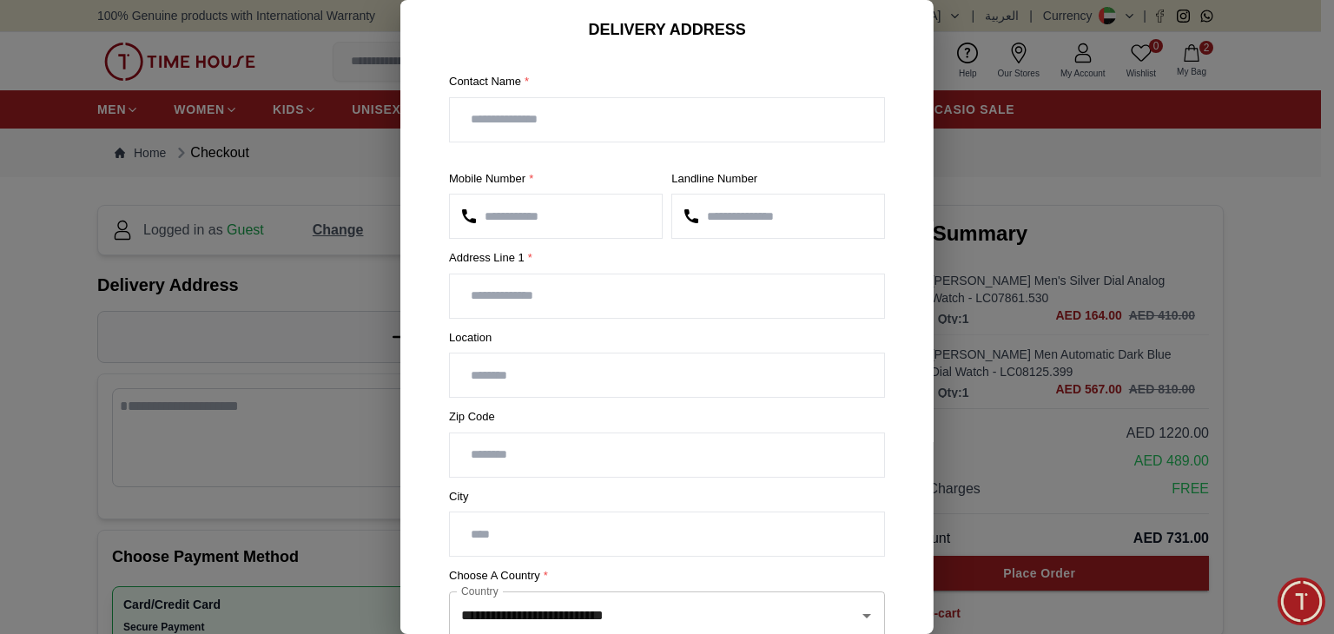
type input "**********"
click at [1258, 50] on div at bounding box center [667, 317] width 1334 height 634
